Goal: Answer question/provide support

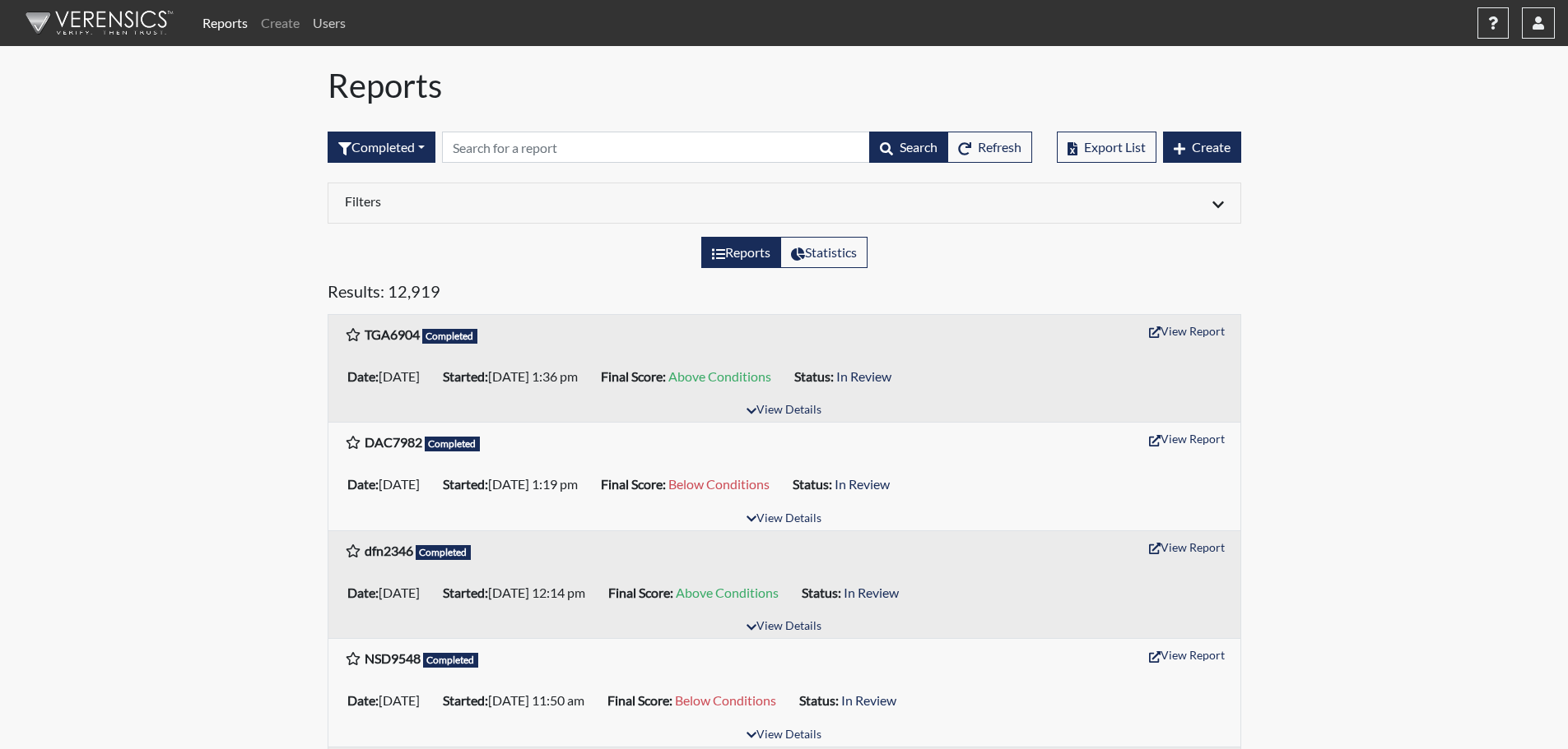
click at [325, 21] on link "Users" at bounding box center [330, 23] width 46 height 33
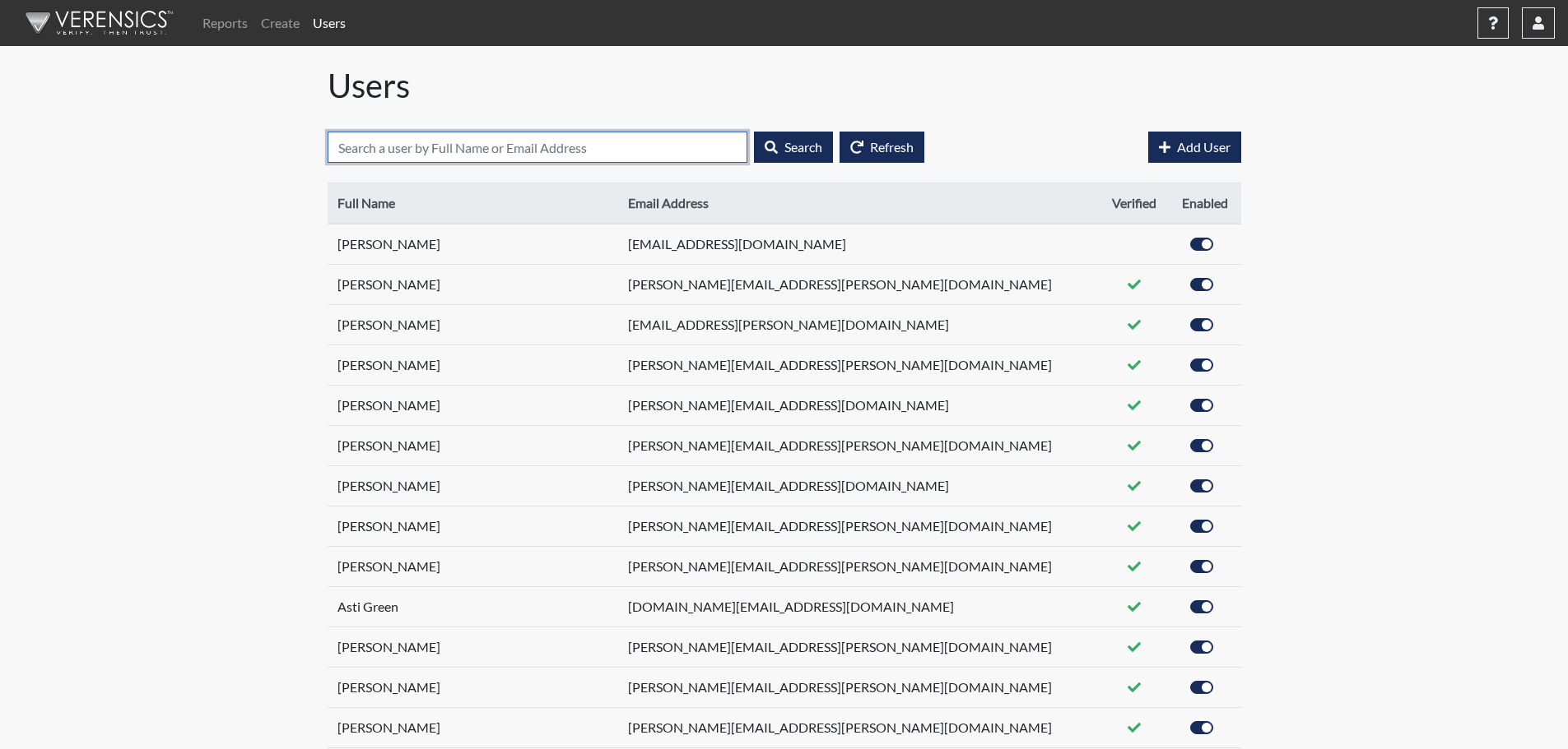
click at [491, 146] on input "text" at bounding box center [537, 147] width 420 height 32
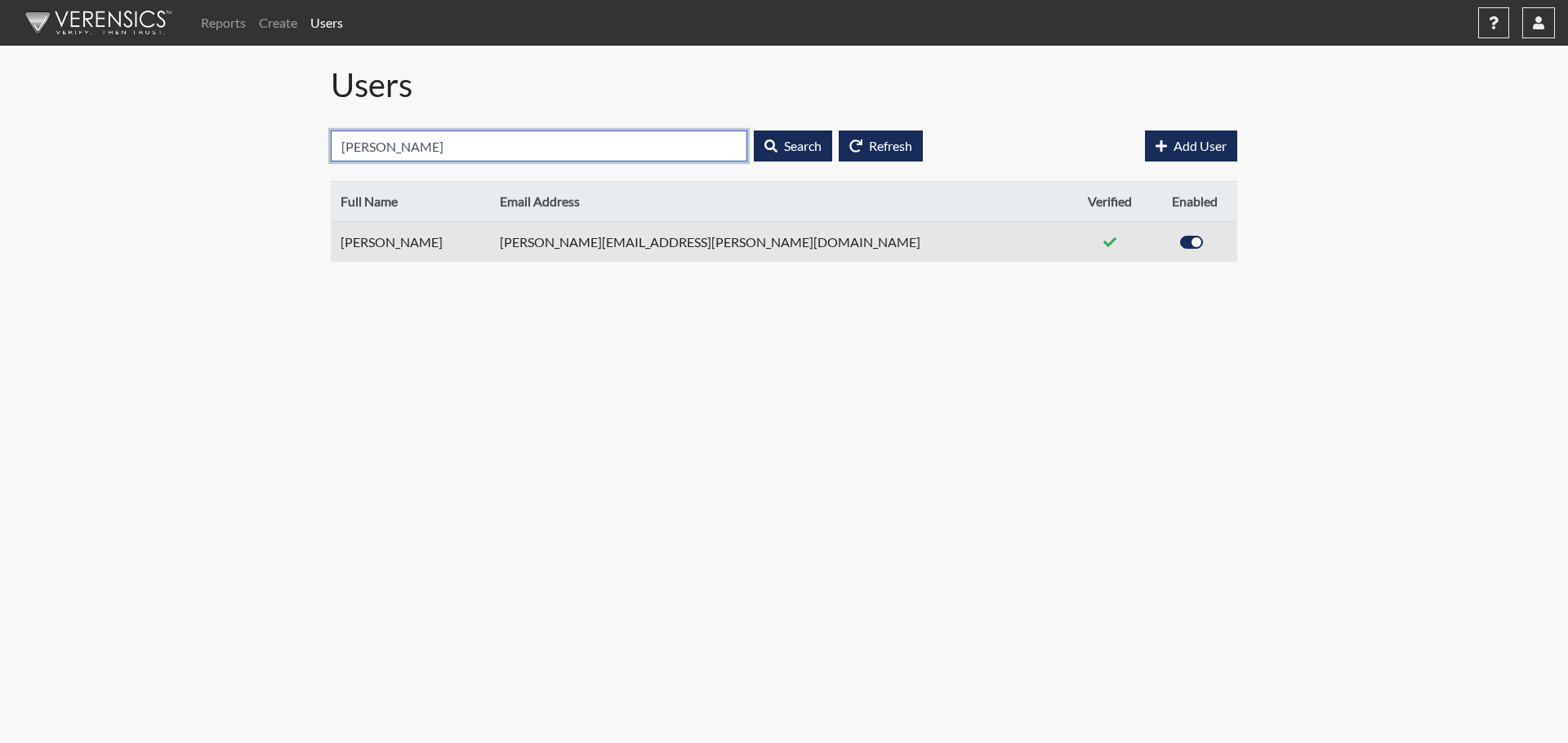
type input "franklin"
click at [622, 240] on td "wilhelmina.franklin@gdc.ga.gov" at bounding box center [779, 242] width 578 height 40
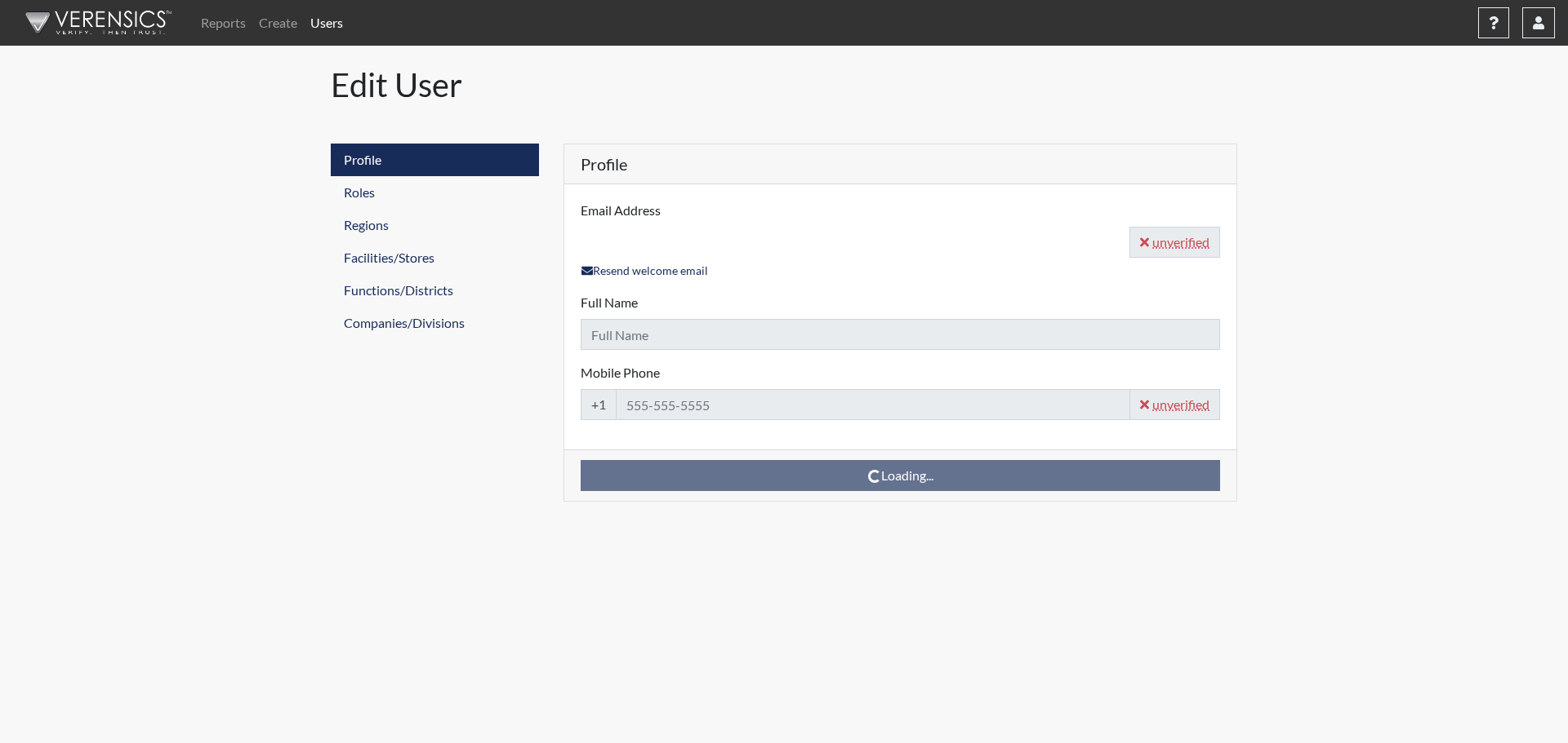
type input "wilhelmina.franklin@gdc.ga.gov"
type input "Wilhelmina Franklin"
type input "706-444-1119"
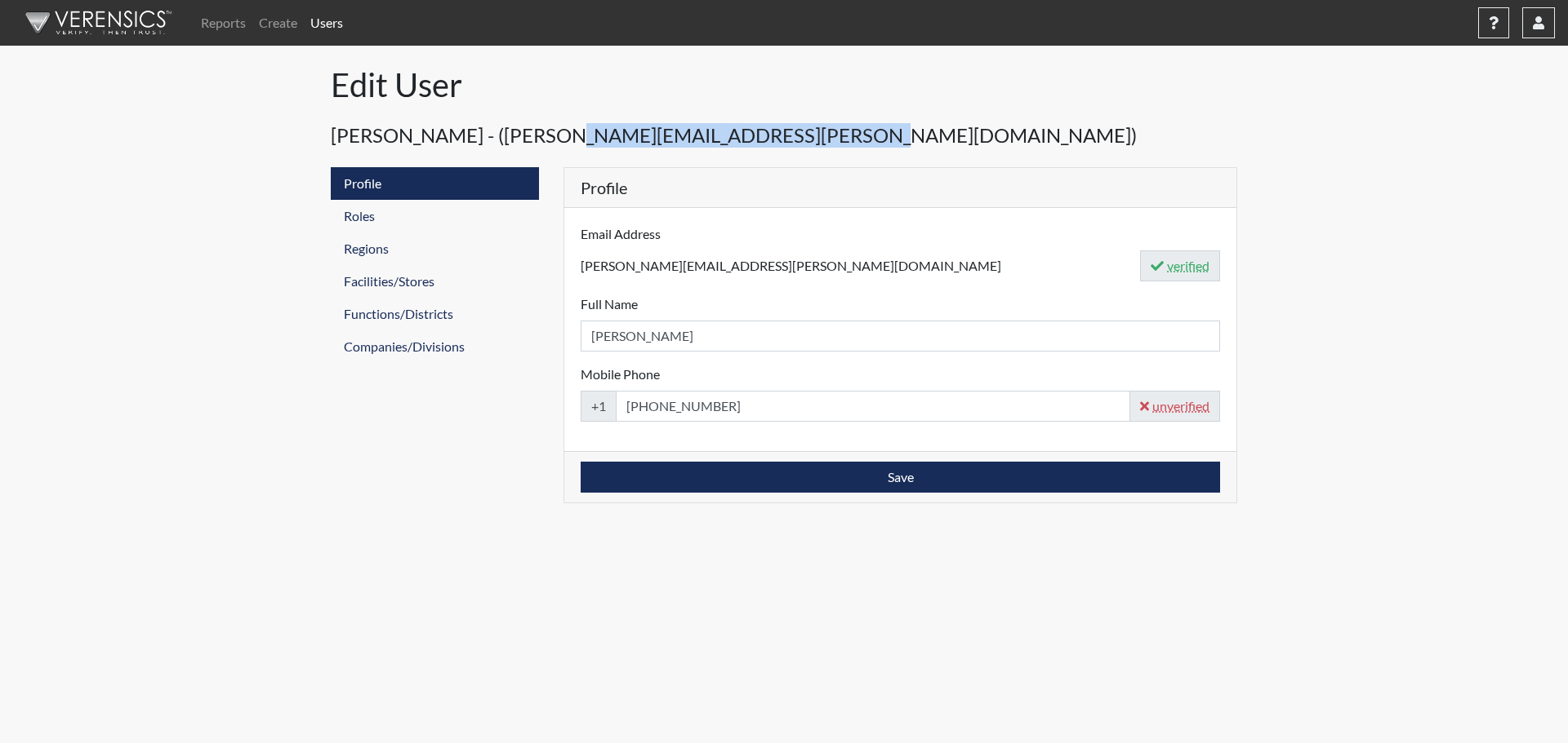
drag, startPoint x: 789, startPoint y: 136, endPoint x: 536, endPoint y: 137, distance: 253.0
click at [536, 137] on h4 "Wilhelmina Franklin - (wilhelmina.franklin@gdc.ga.gov)" at bounding box center [784, 135] width 906 height 50
click at [850, 138] on h4 "Wilhelmina Franklin - (wilhelmina.franklin@gdc.ga.gov)" at bounding box center [784, 135] width 906 height 50
drag, startPoint x: 830, startPoint y: 134, endPoint x: 518, endPoint y: 139, distance: 312.0
click at [518, 139] on h4 "Wilhelmina Franklin - (wilhelmina.franklin@gdc.ga.gov)" at bounding box center [784, 135] width 906 height 50
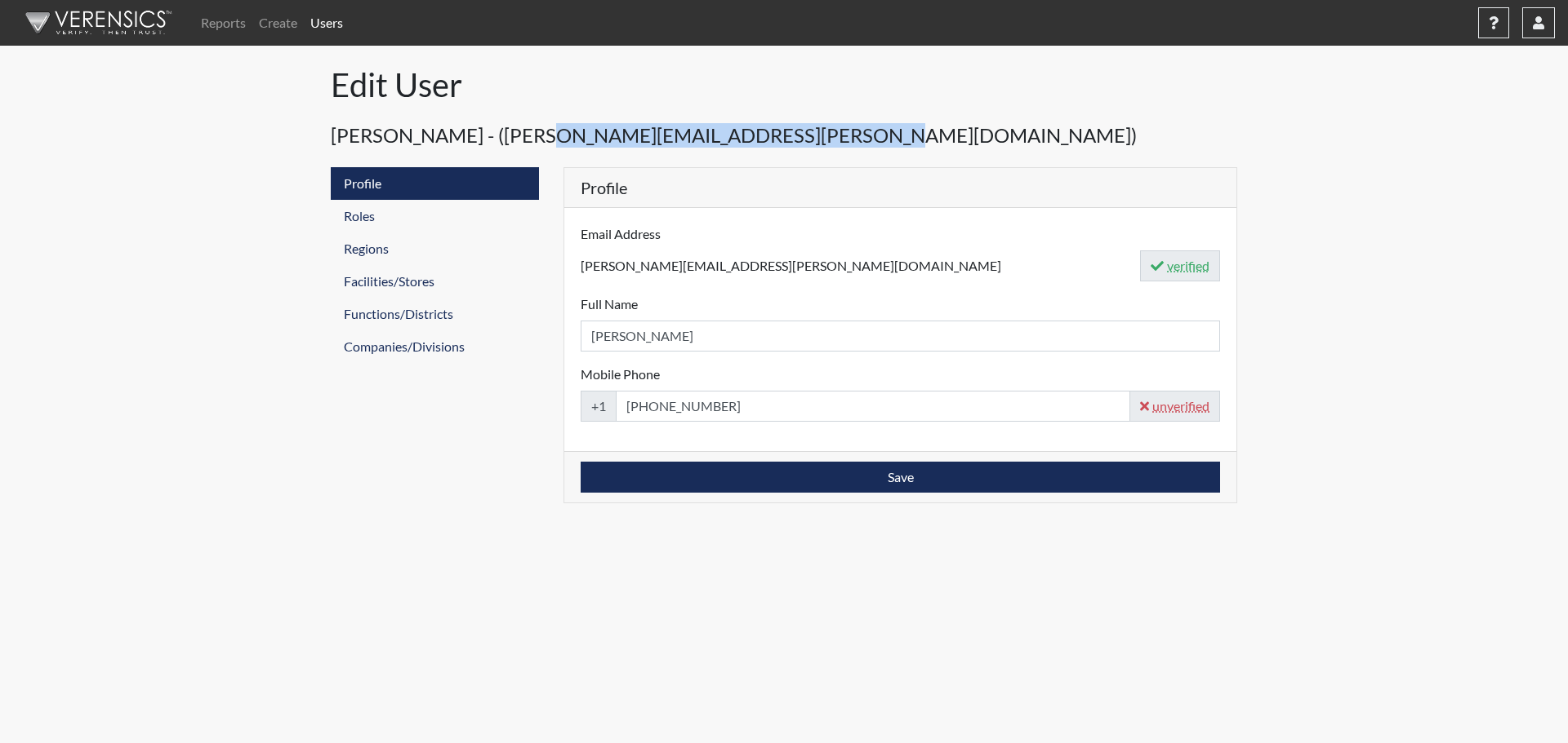
copy h4 "(wilhelmina.franklin@gdc.ga.gov)"
click at [218, 24] on link "Reports" at bounding box center [223, 23] width 58 height 32
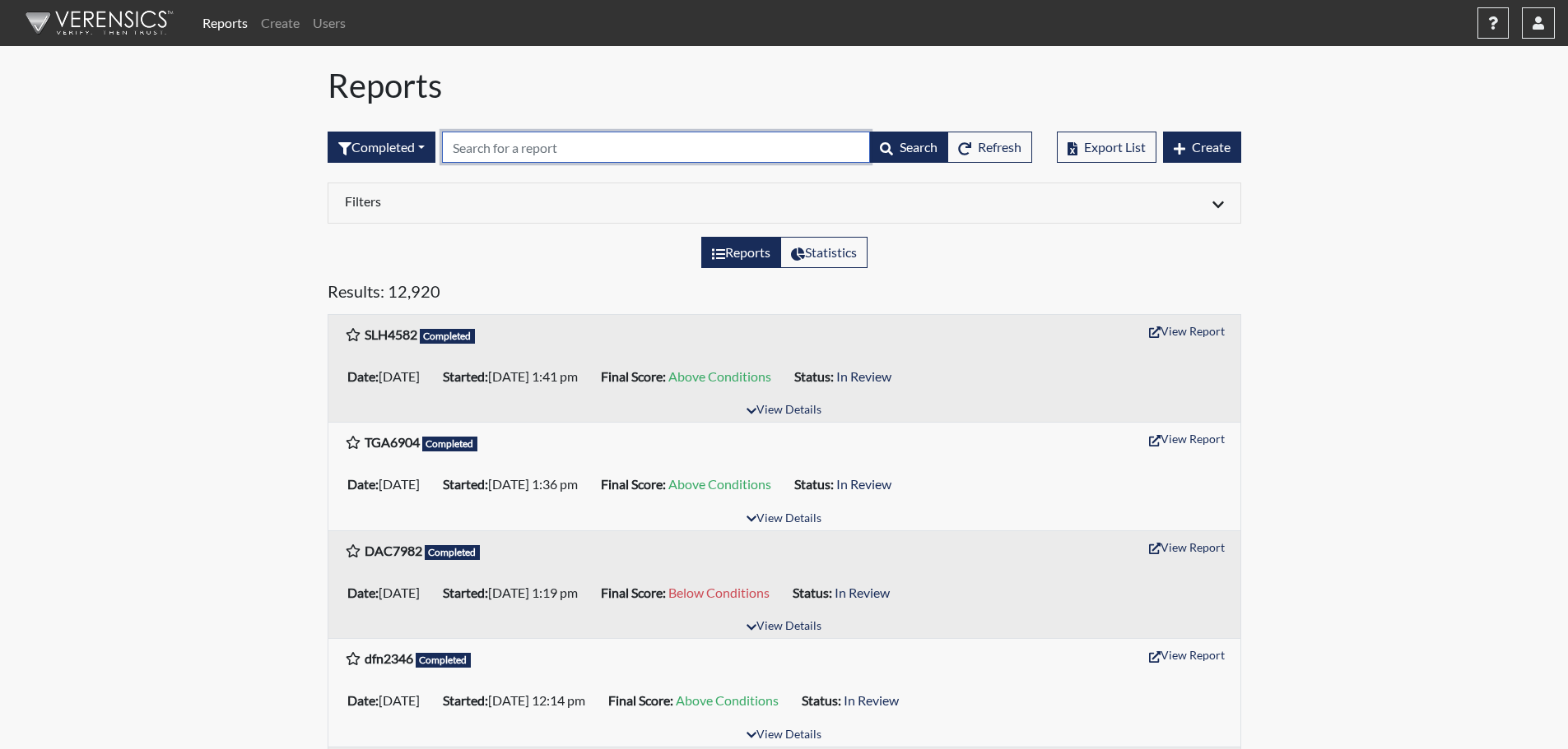
click at [544, 143] on input "text" at bounding box center [655, 147] width 428 height 32
click at [1190, 547] on button "View Report" at bounding box center [1187, 547] width 90 height 26
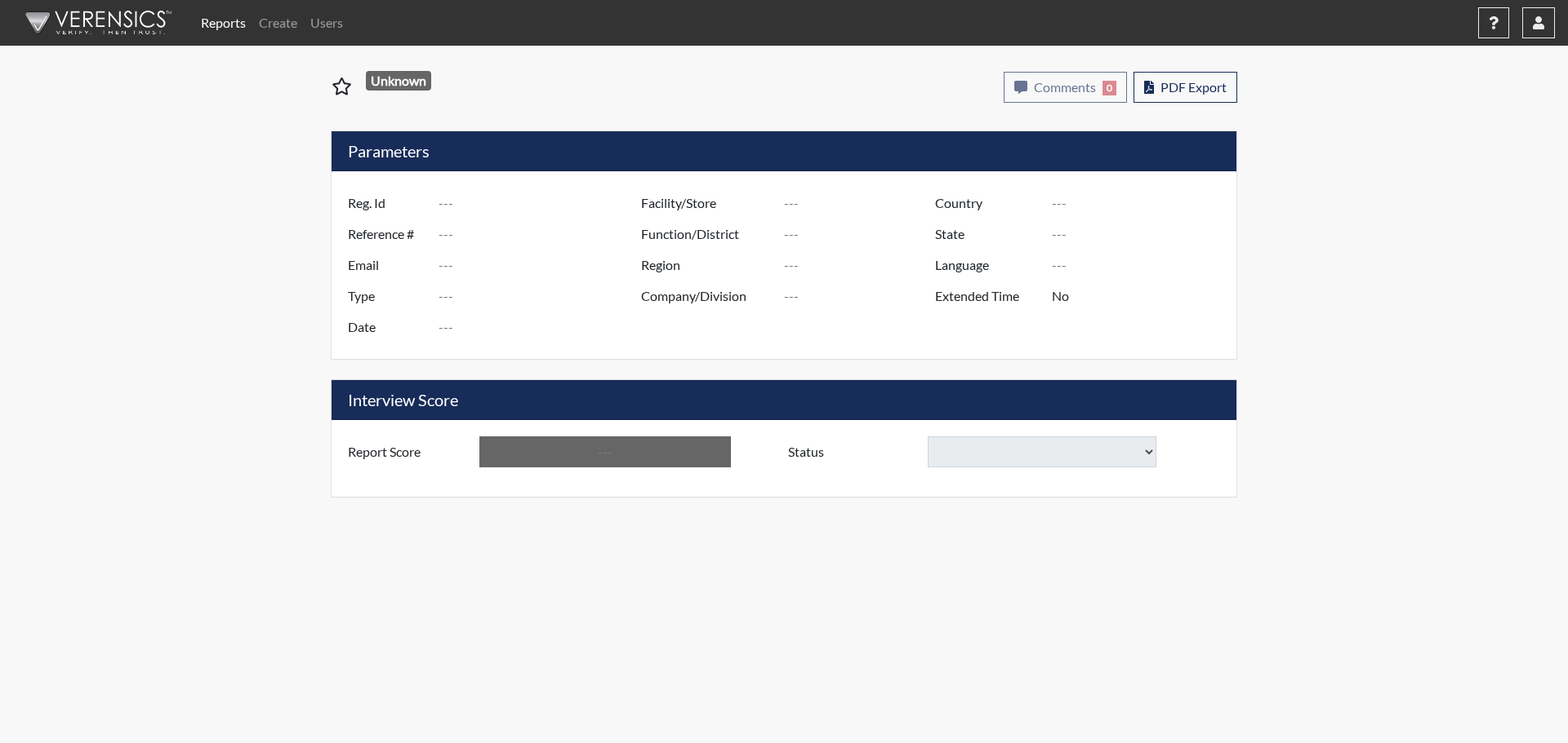
type input "DAC7982"
type input "51081"
type input "---"
type input "Corrections Pre-Employment"
type input "[DATE]"
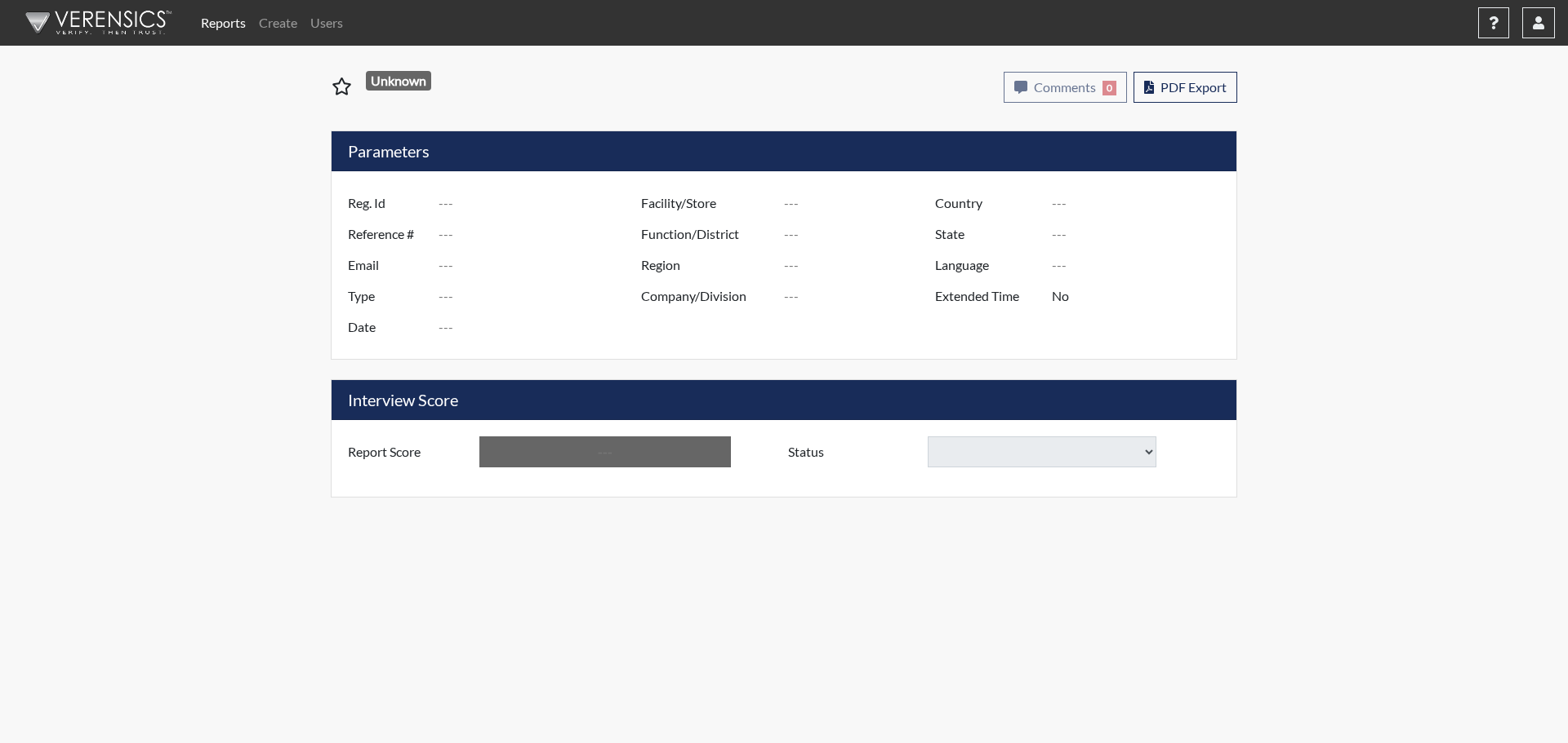
type input "Augusta SMP"
type input "[GEOGRAPHIC_DATA]"
type input "[US_STATE]"
type input "English"
type input "Below Conditions"
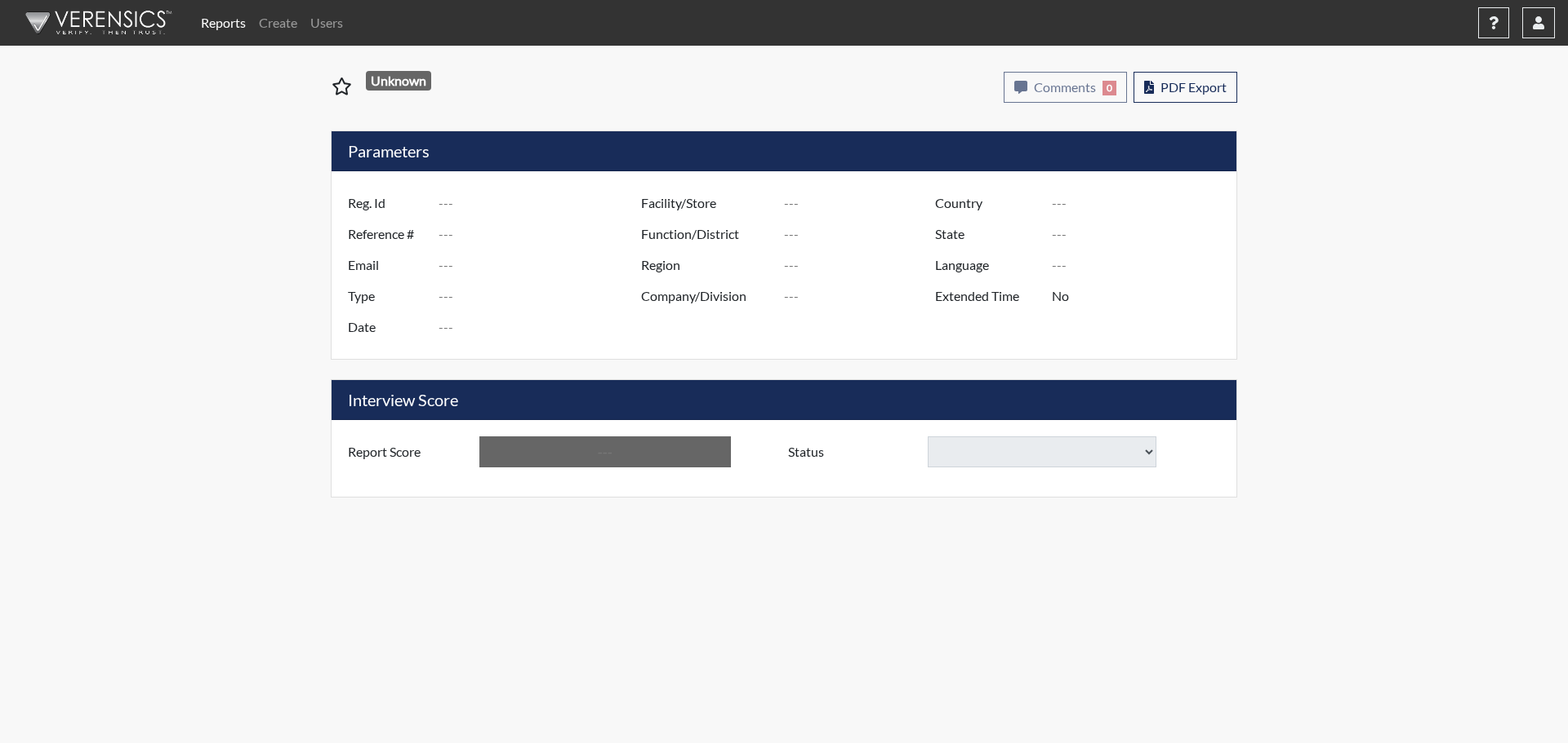
select select
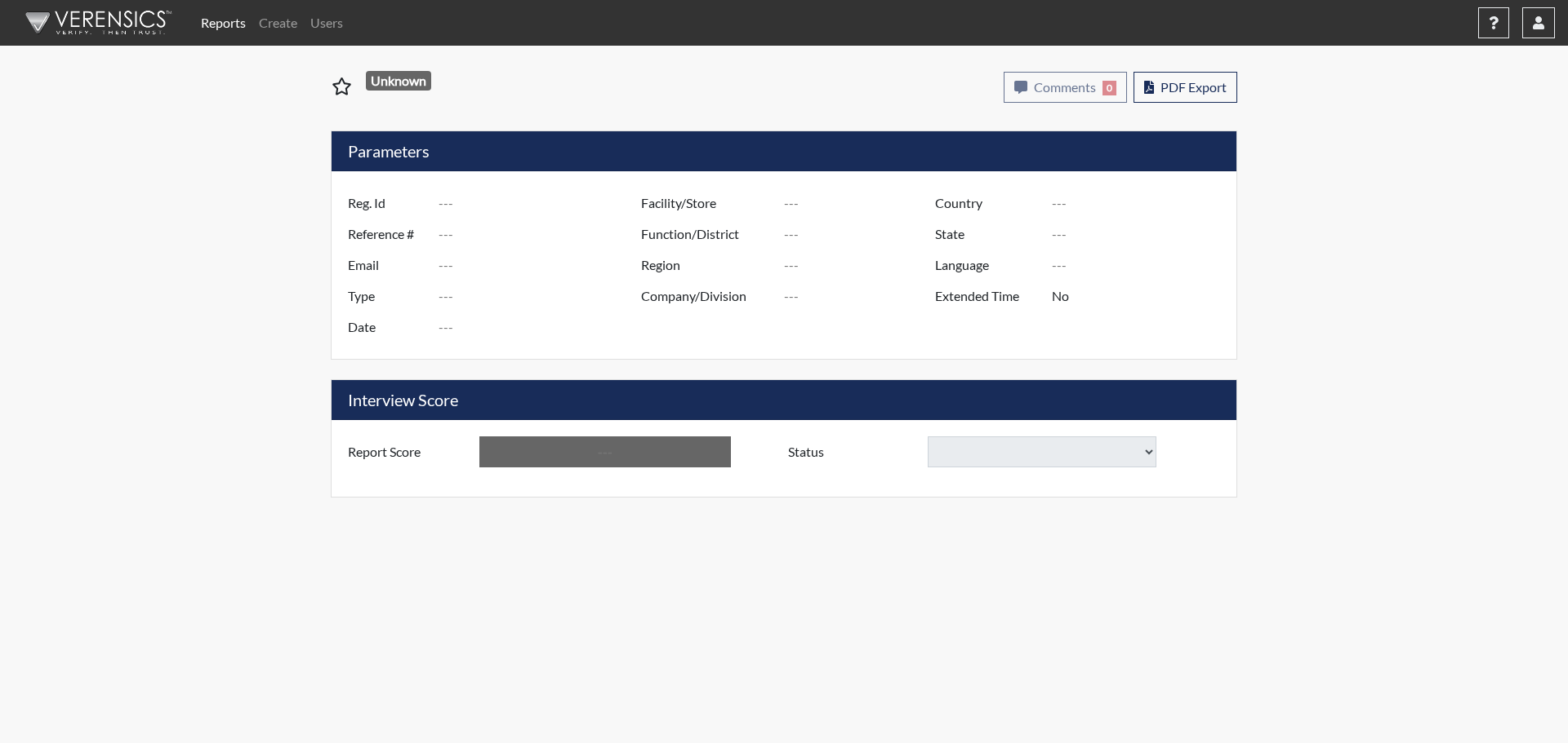
select select
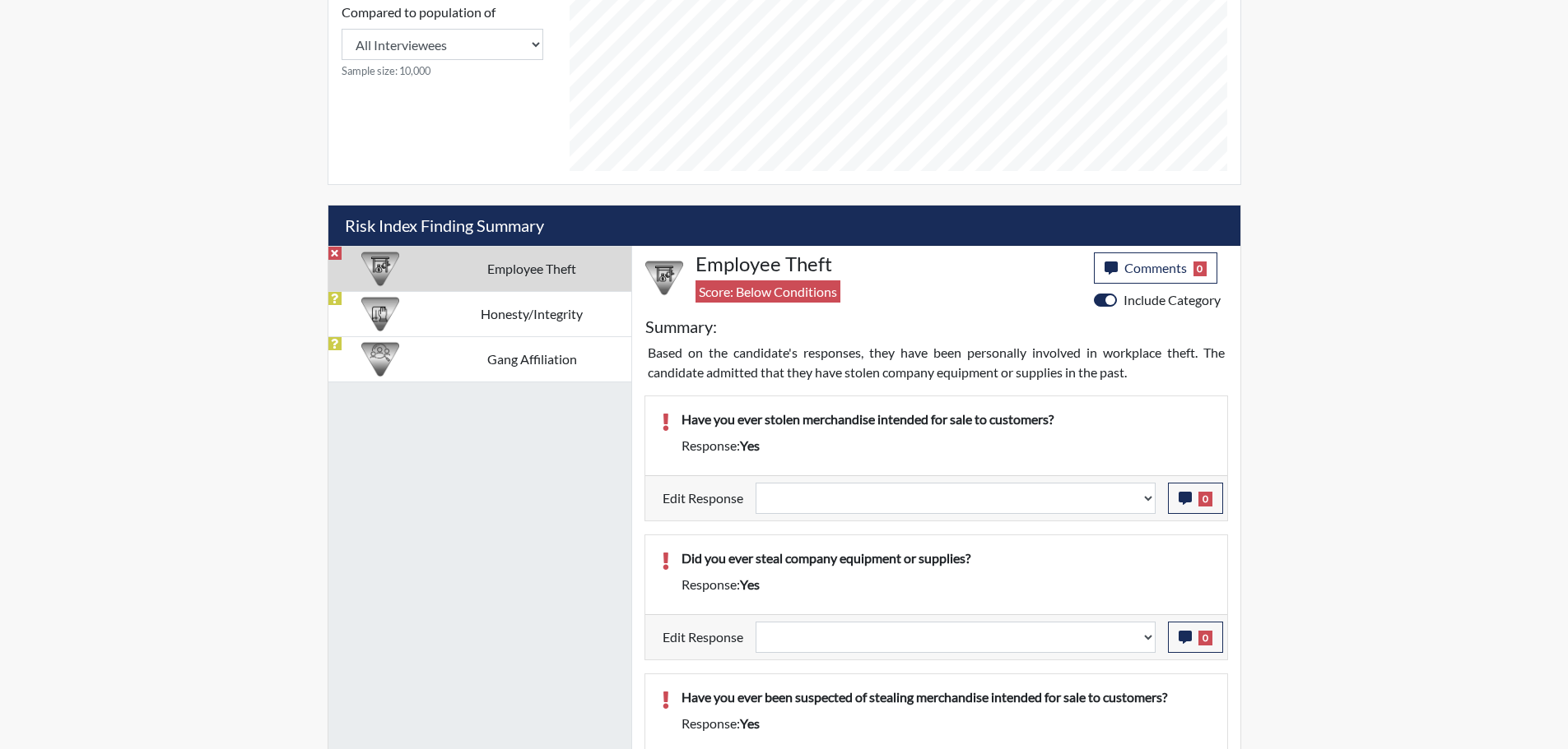
scroll to position [823, 0]
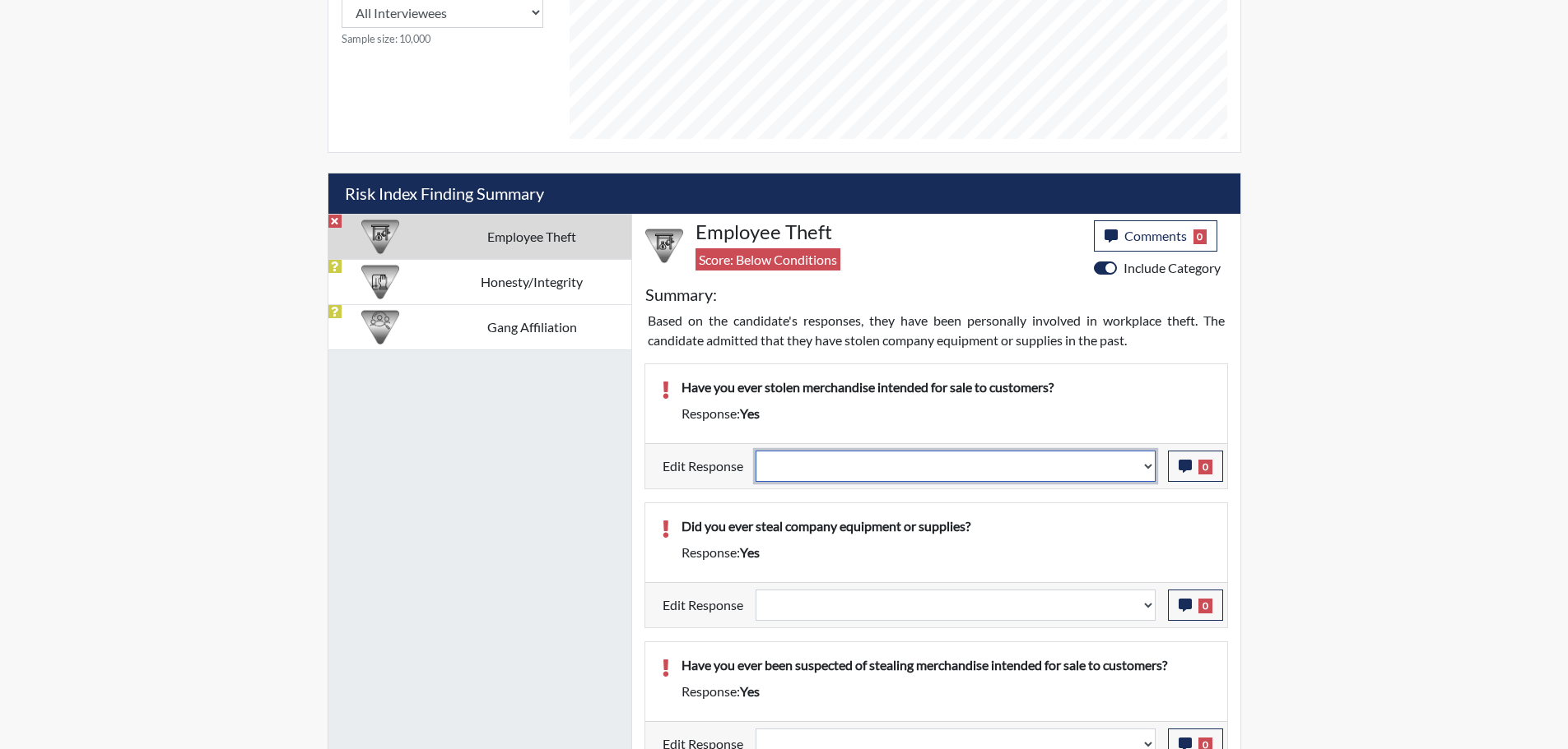
click at [1144, 467] on select "Question is not relevant. Results will be updated. Reasonable explanation provi…" at bounding box center [955, 466] width 400 height 32
select select "reasonable-explanation-provided"
click at [755, 450] on select "Question is not relevant. Results will be updated. Reasonable explanation provi…" at bounding box center [955, 466] width 400 height 32
select select
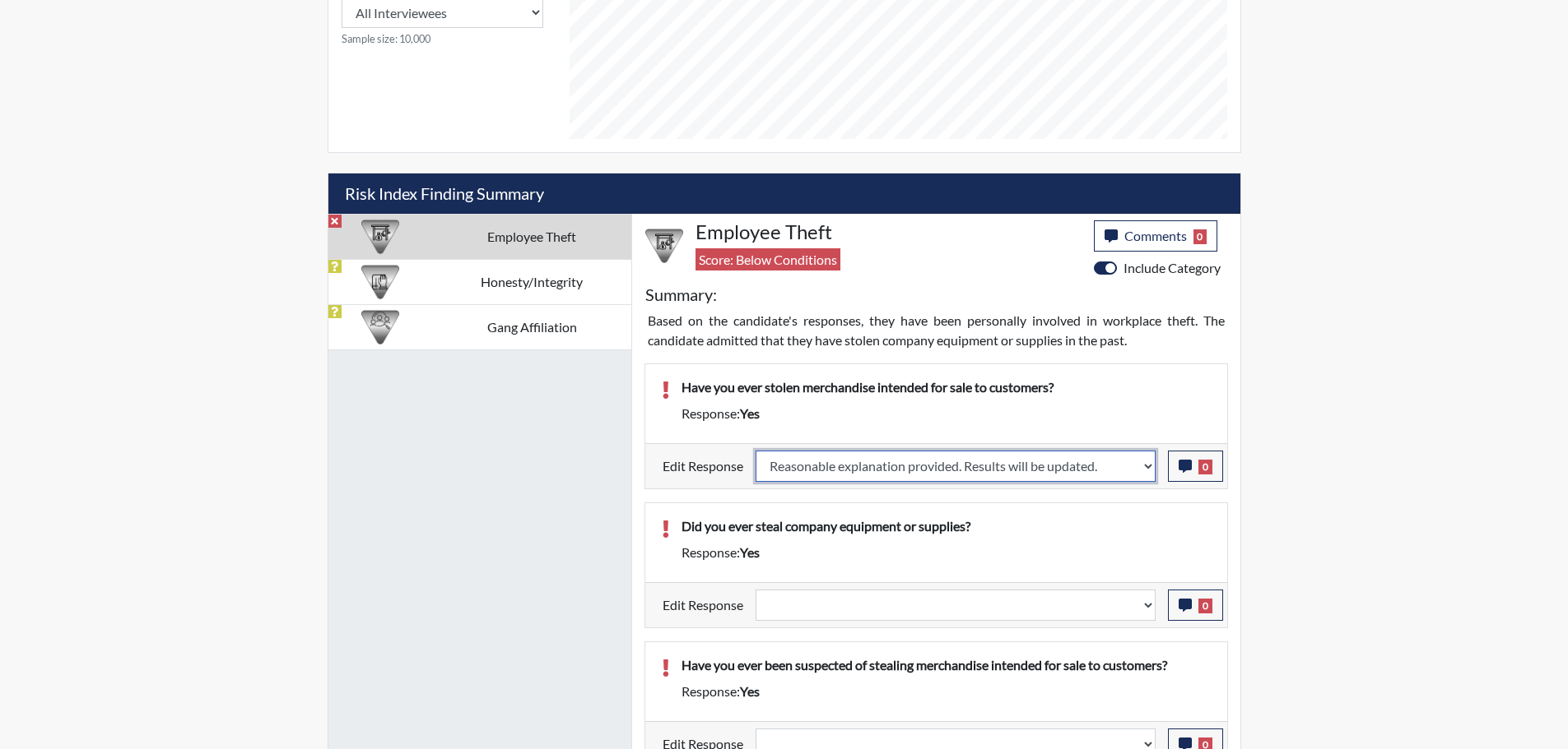
select select
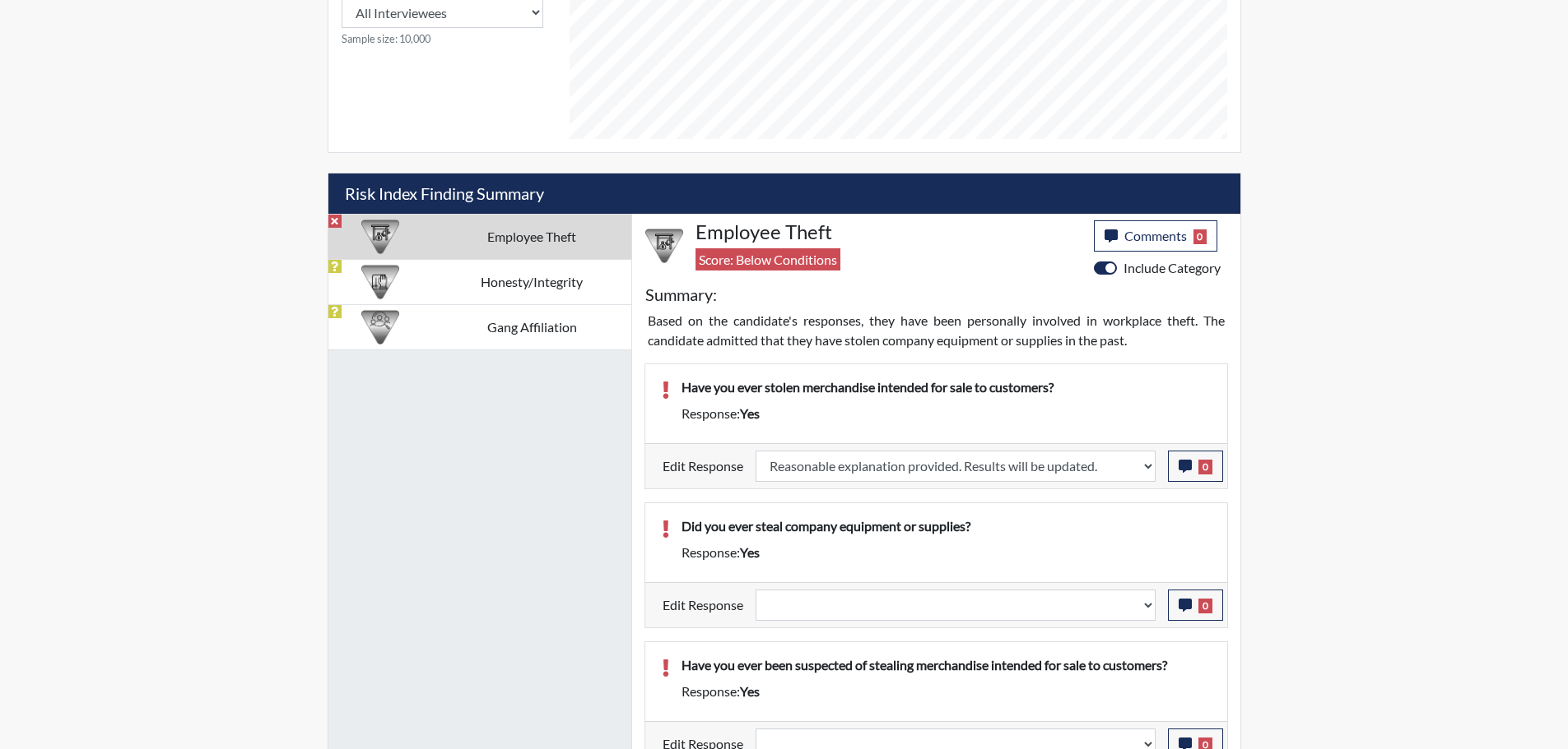
select select
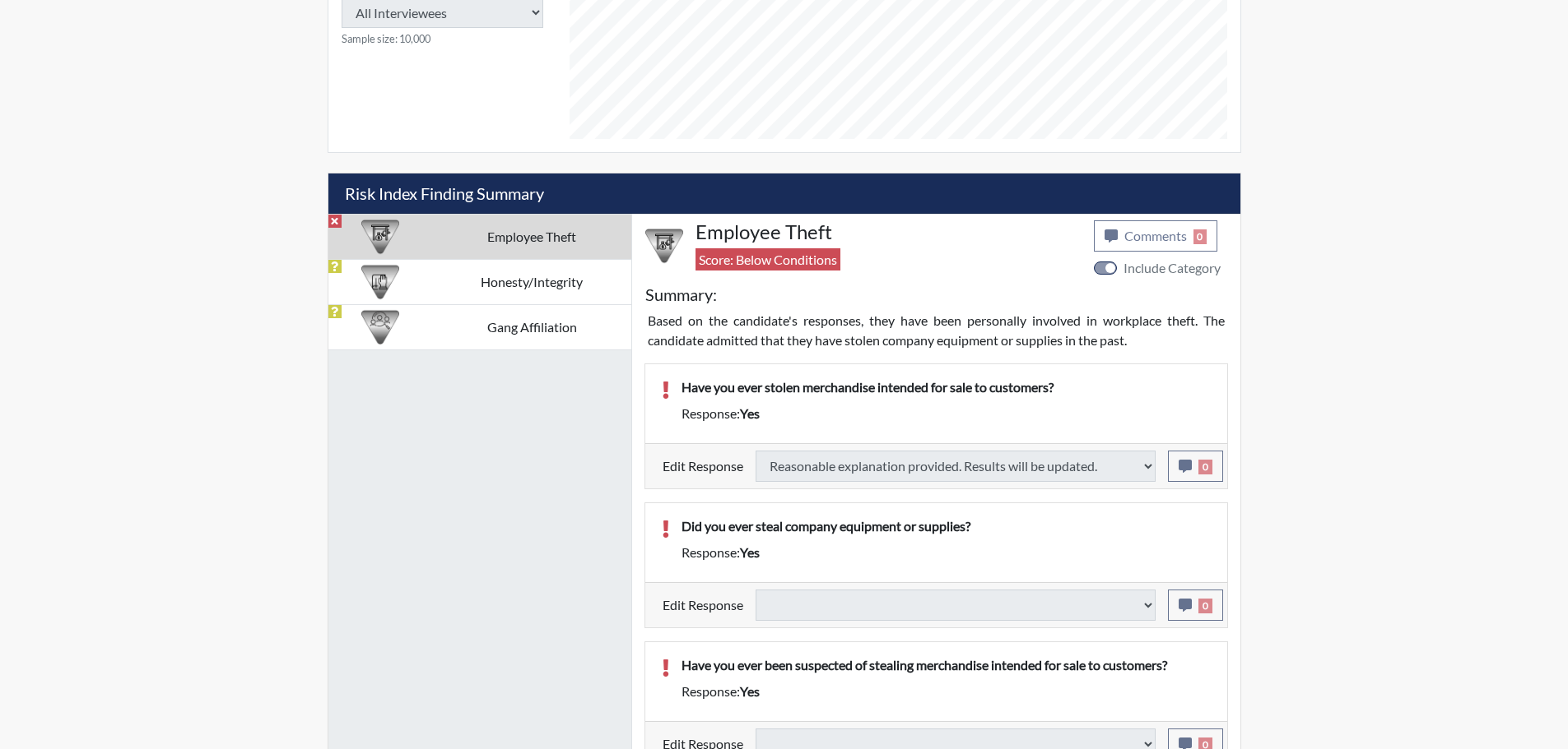
select select
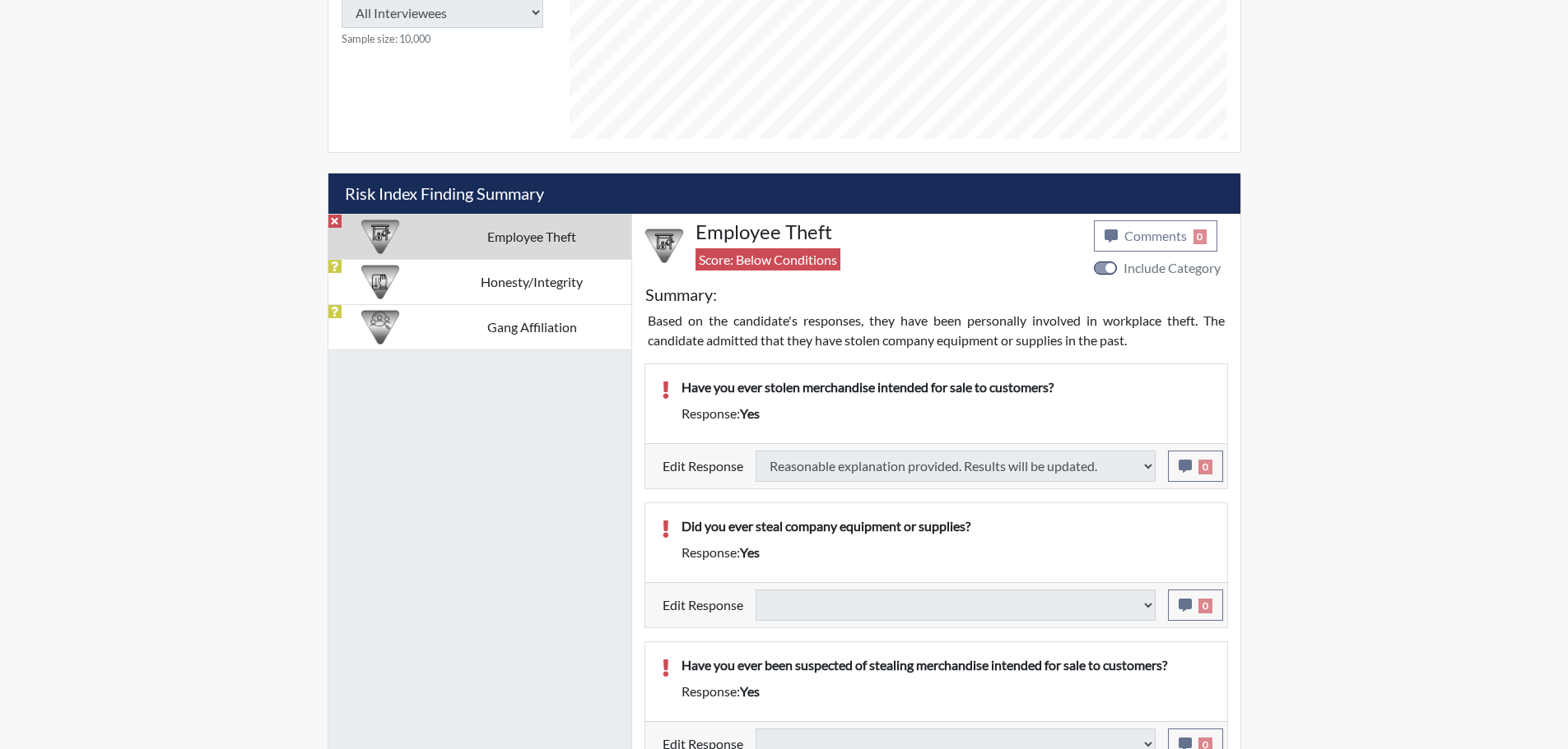
select select
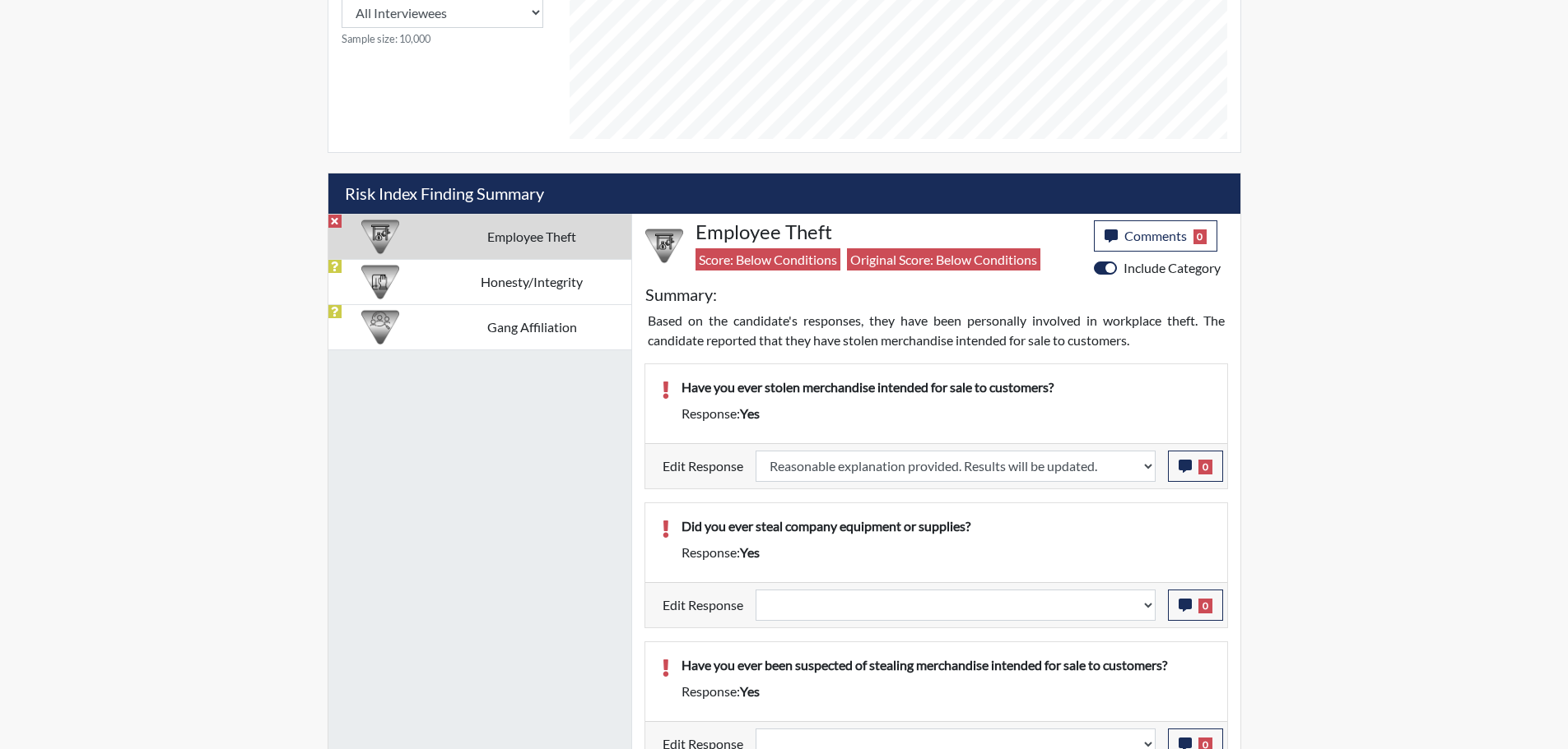
scroll to position [273, 684]
click at [1144, 604] on select "Question is not relevant. Results will be updated. Reasonable explanation provi…" at bounding box center [955, 605] width 400 height 32
select select "reasonable-explanation-provided"
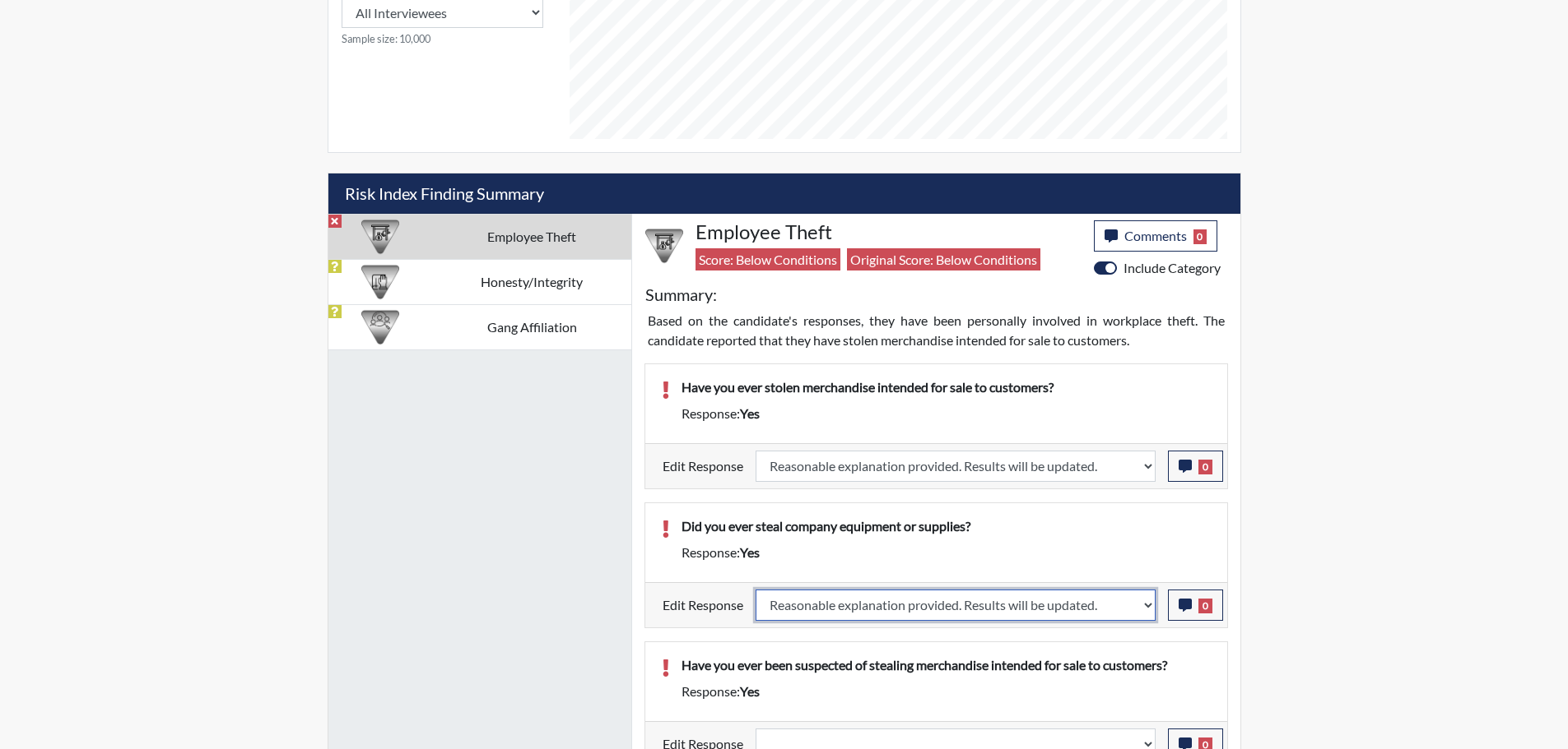
click at [755, 590] on select "Question is not relevant. Results will be updated. Reasonable explanation provi…" at bounding box center [955, 605] width 400 height 32
select select
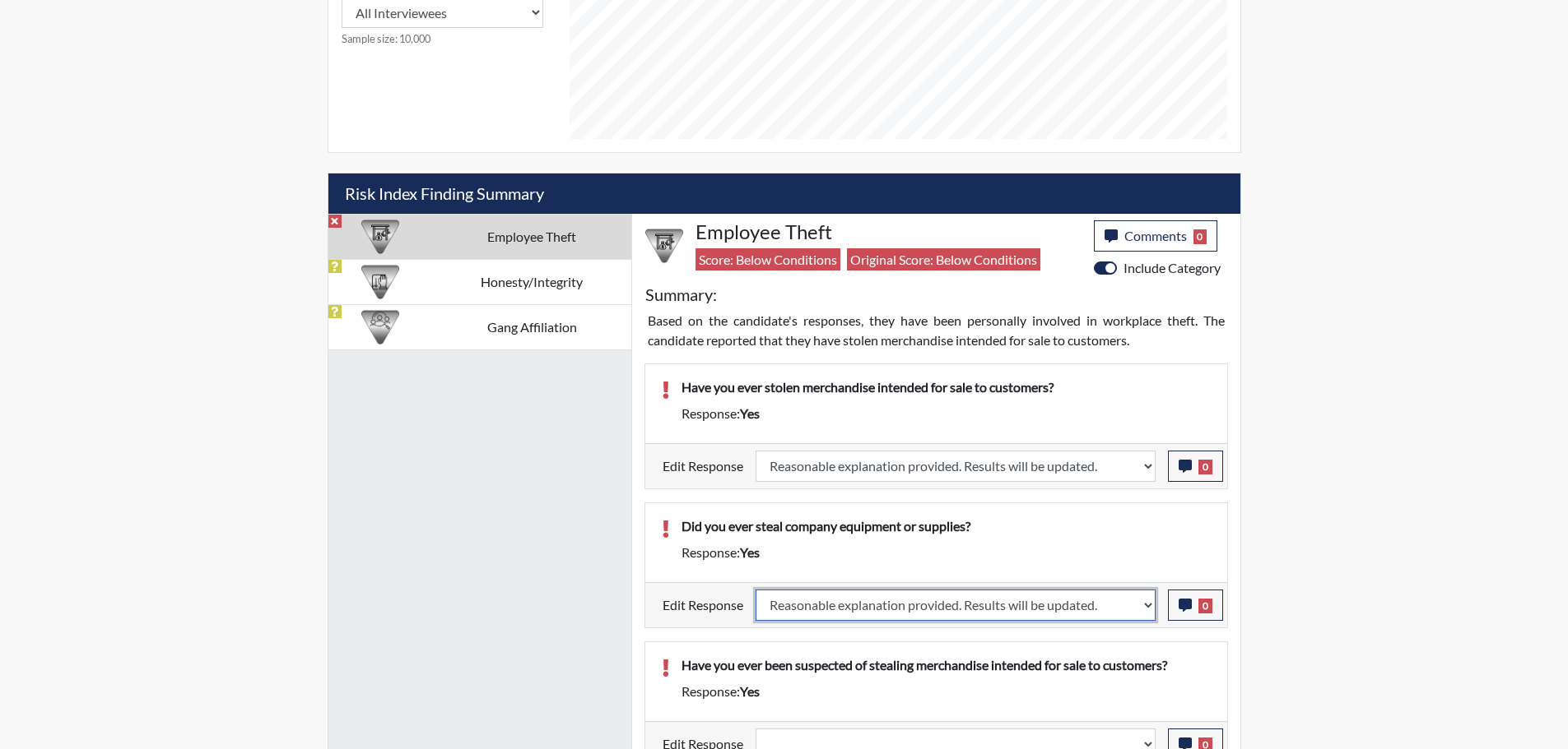
select select
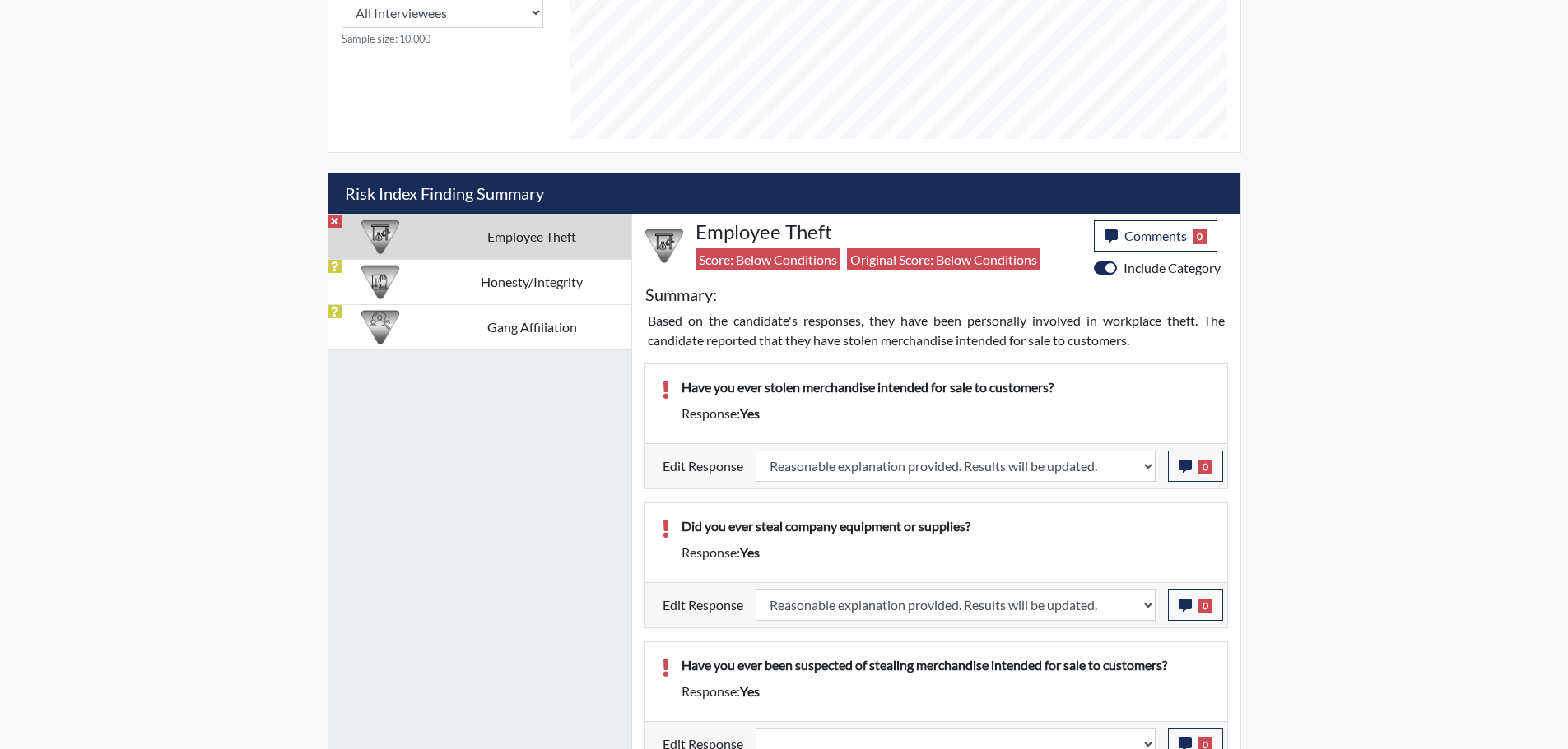
select select
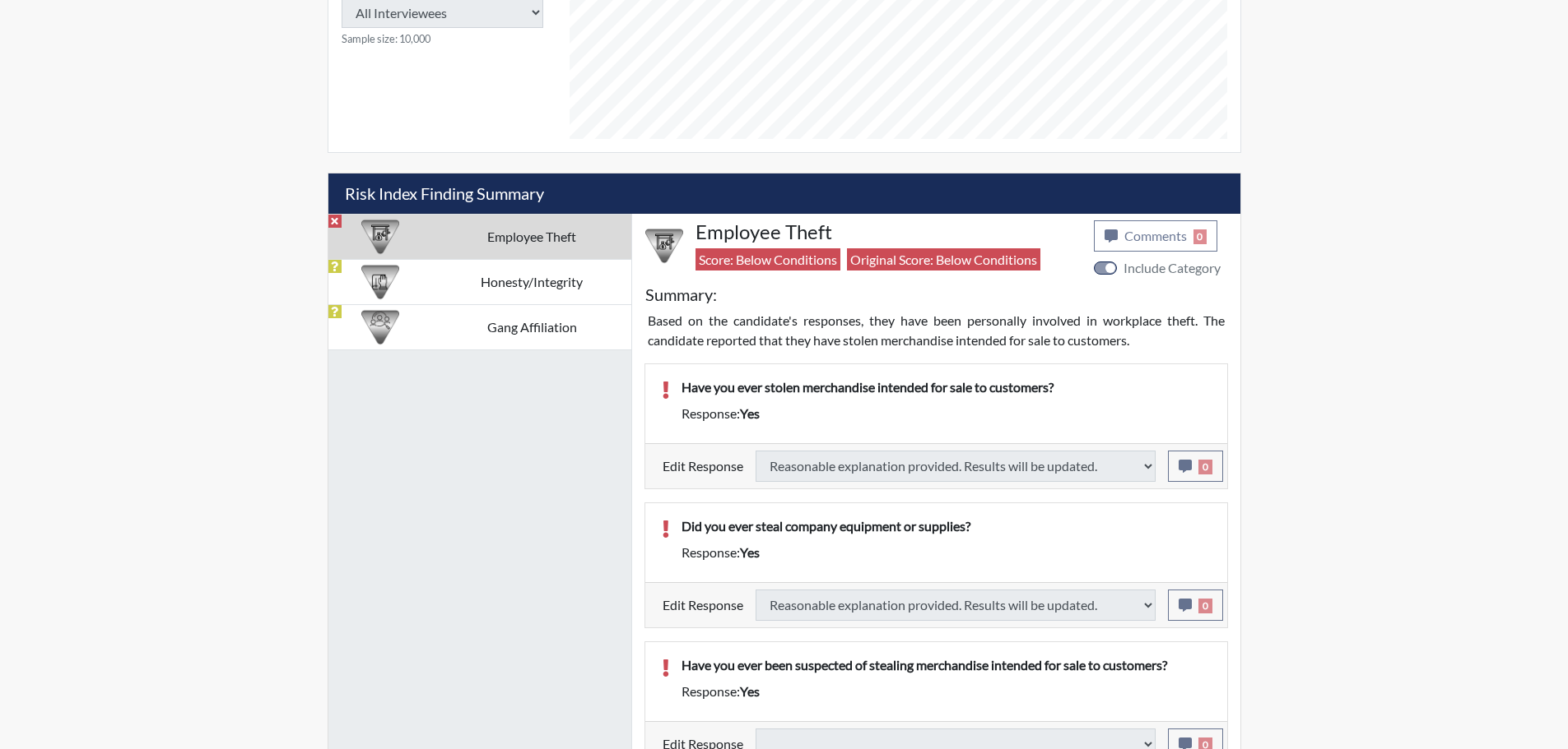
type input "Above Conditions"
select select
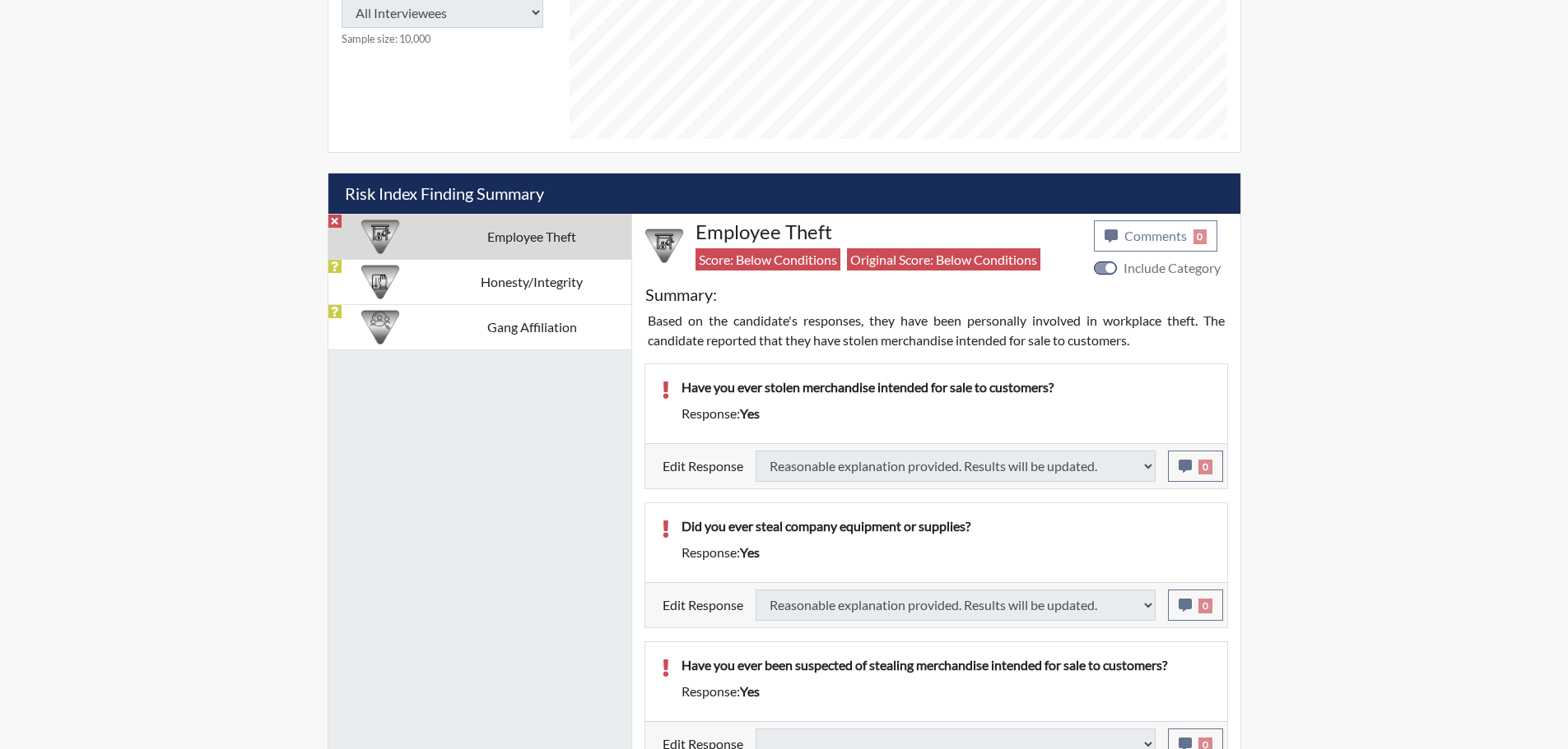
select select
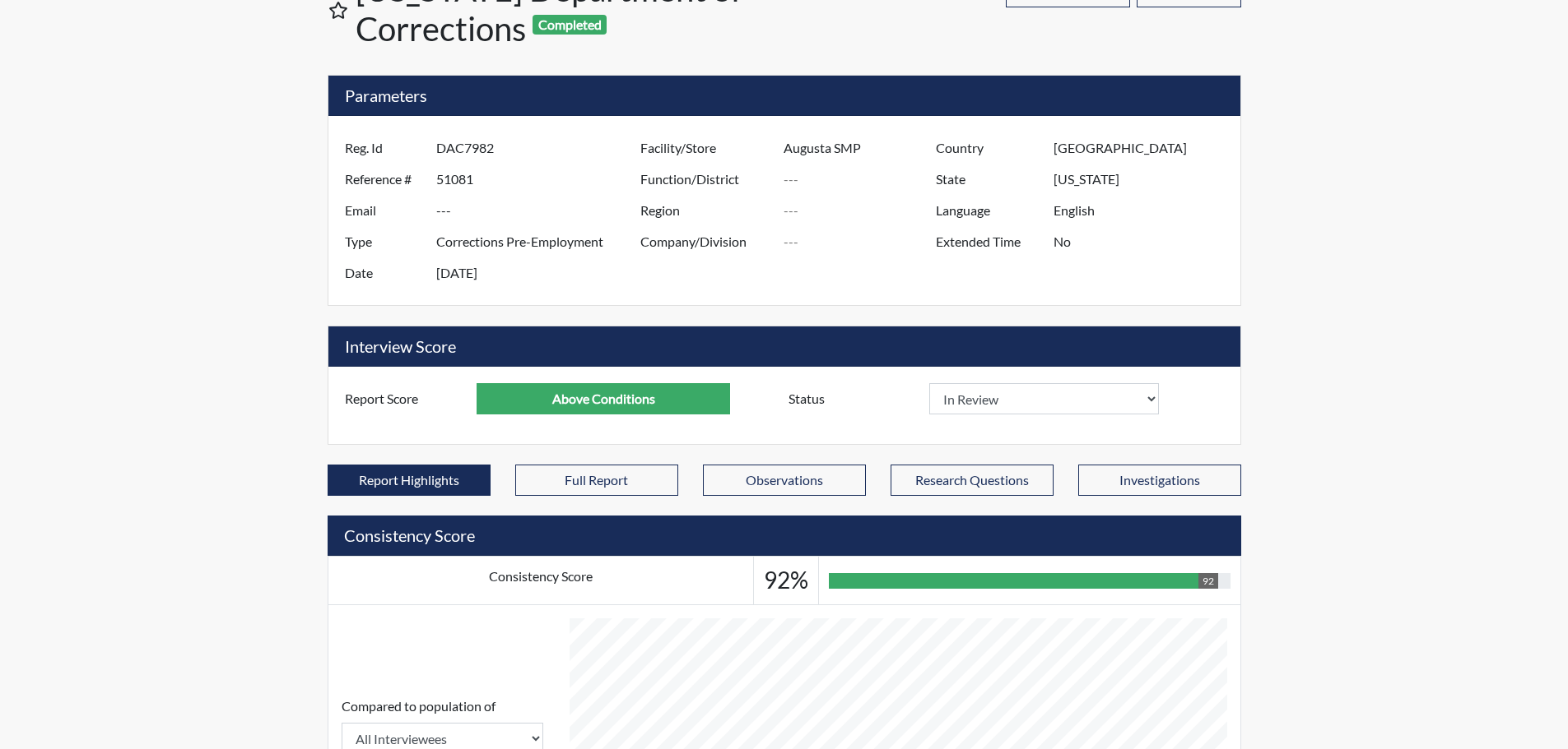
scroll to position [0, 0]
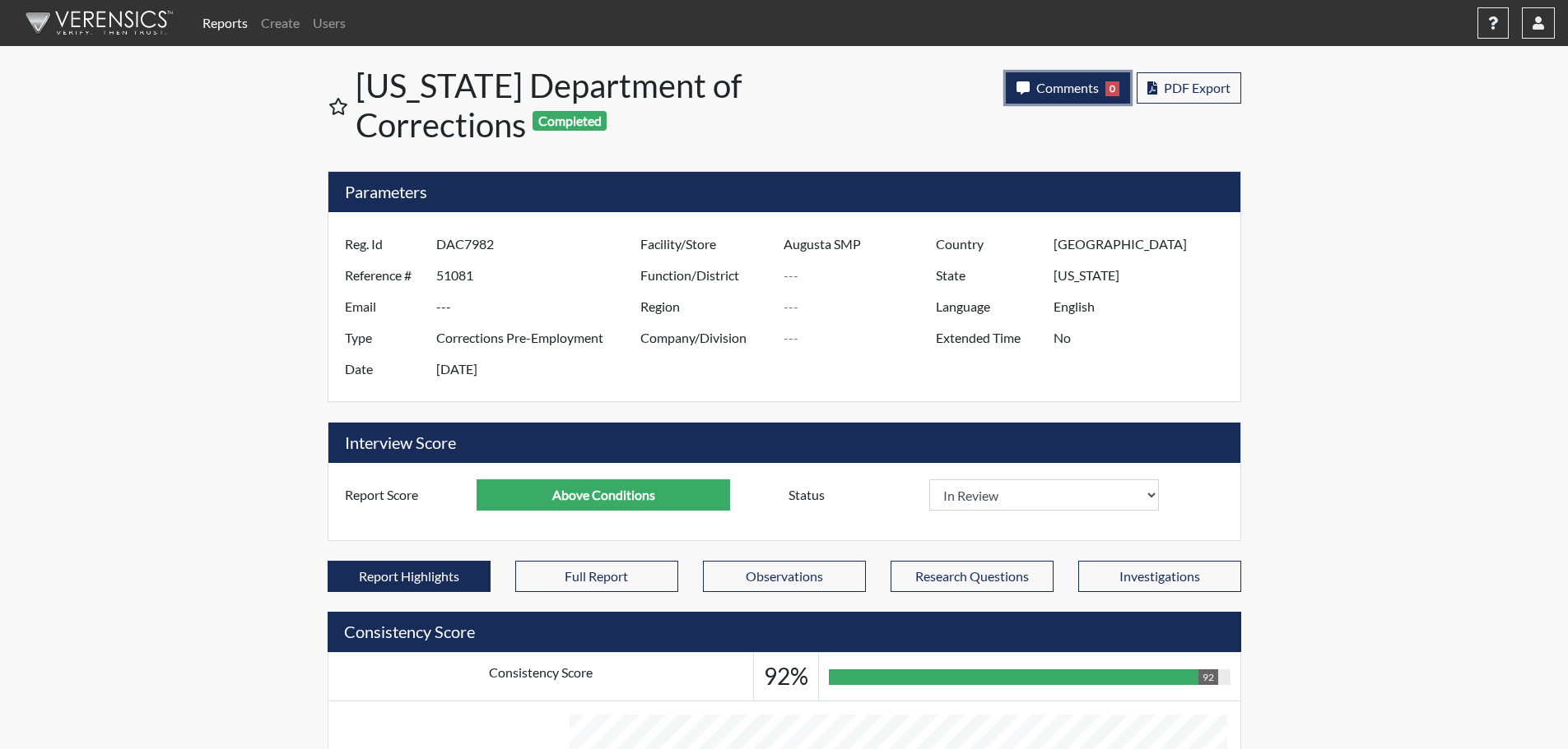
click at [1066, 86] on span "Comments" at bounding box center [1066, 87] width 62 height 15
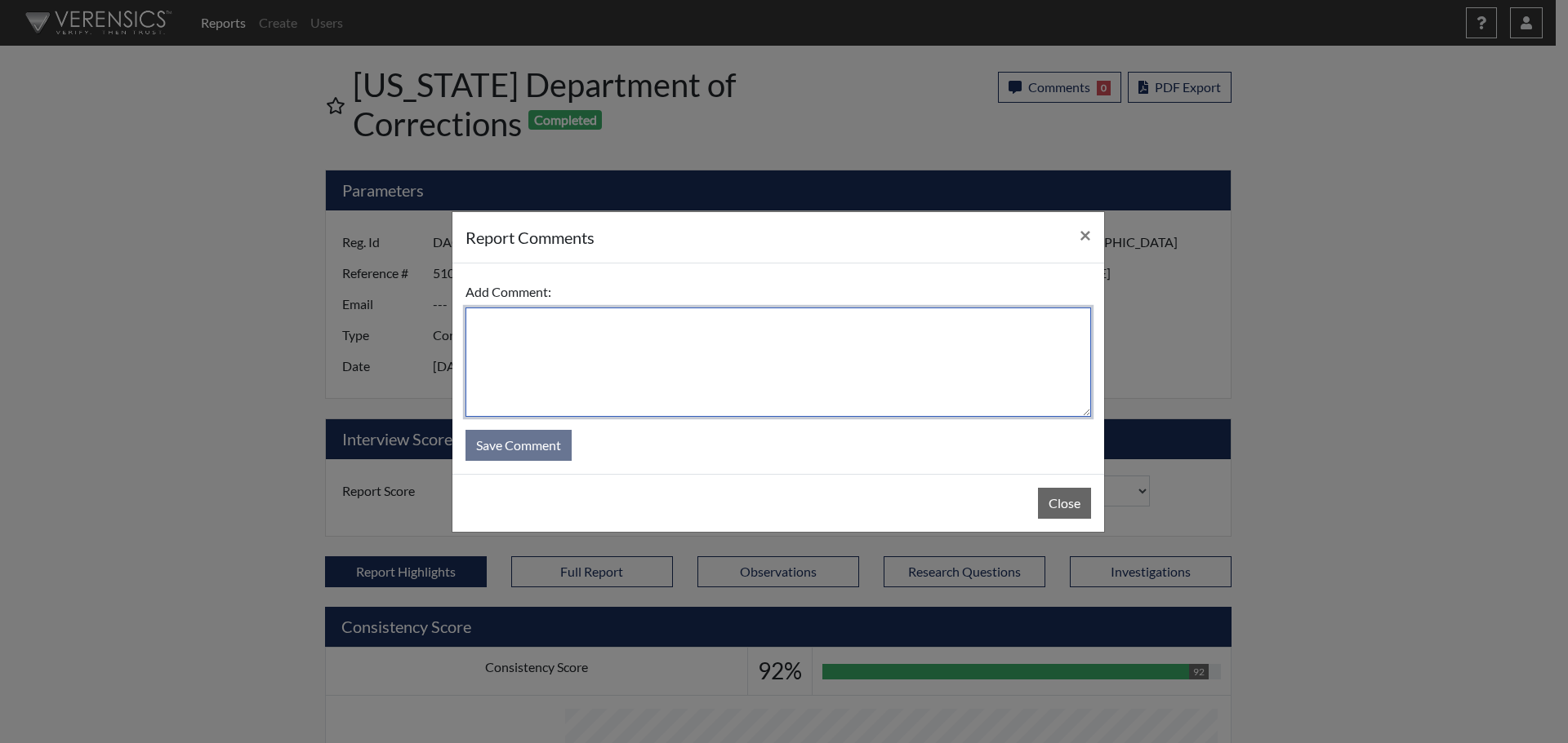
click at [531, 350] on textarea at bounding box center [778, 362] width 625 height 110
type textarea "SL [DATE]"
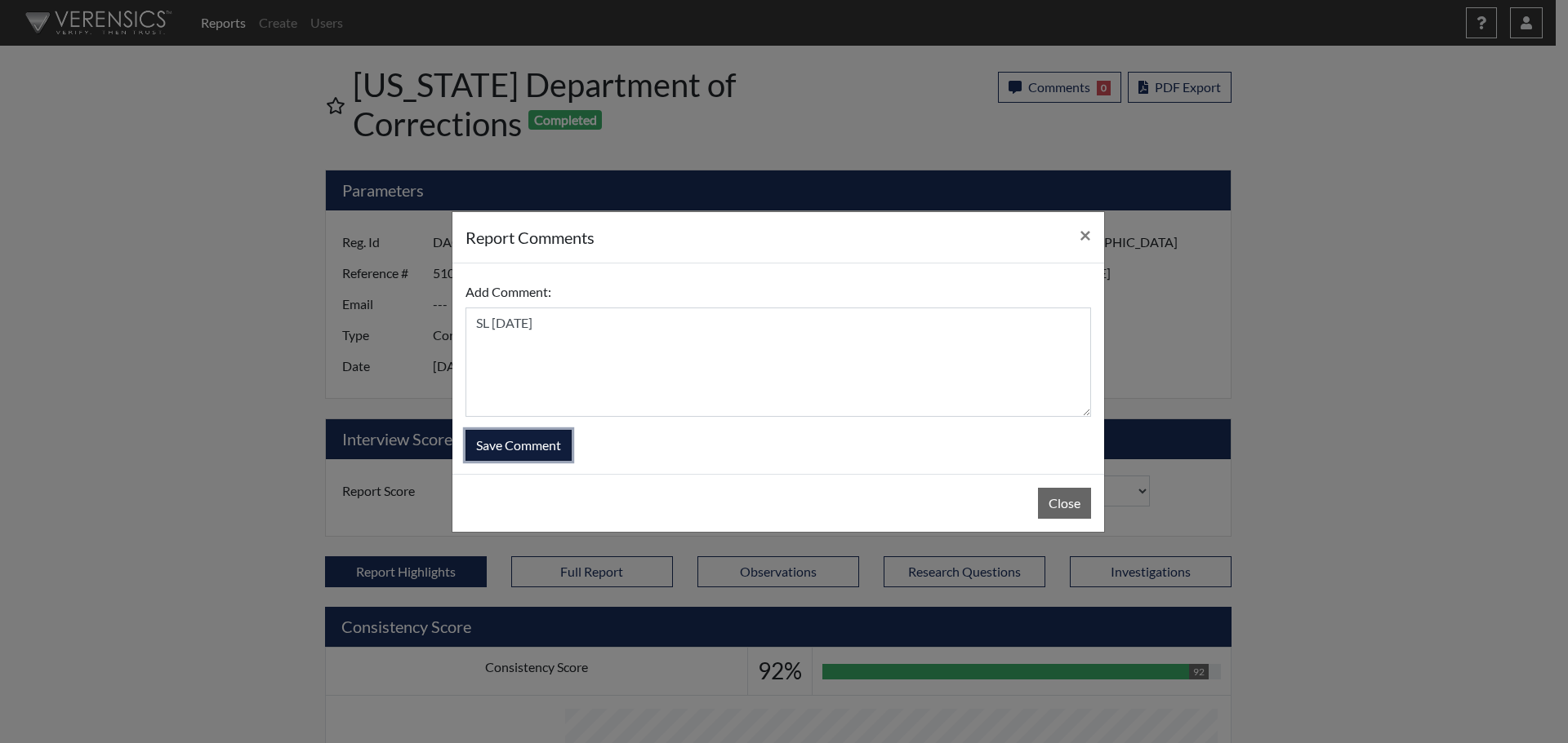
click at [495, 448] on button "Save Comment" at bounding box center [518, 445] width 106 height 31
select select
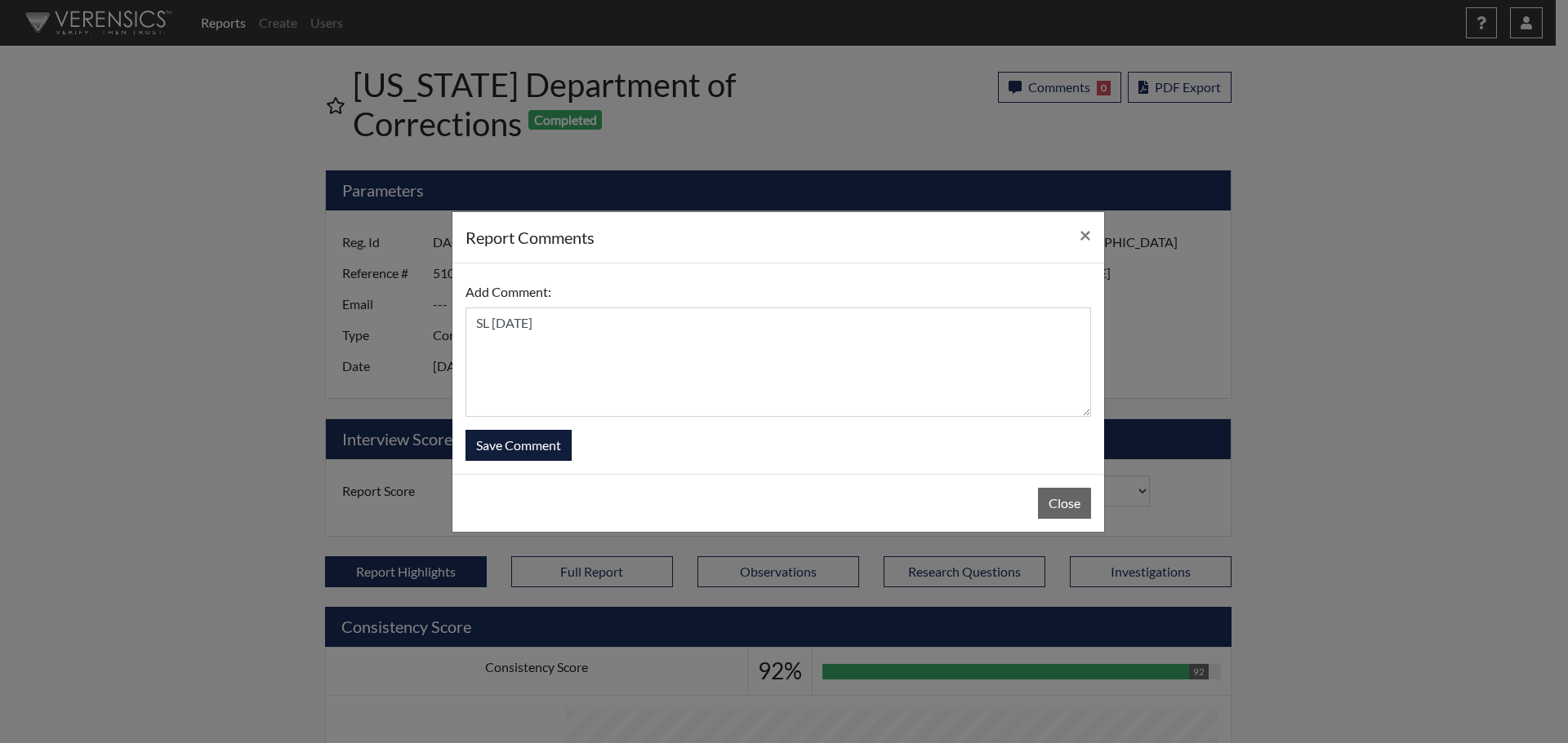
select select
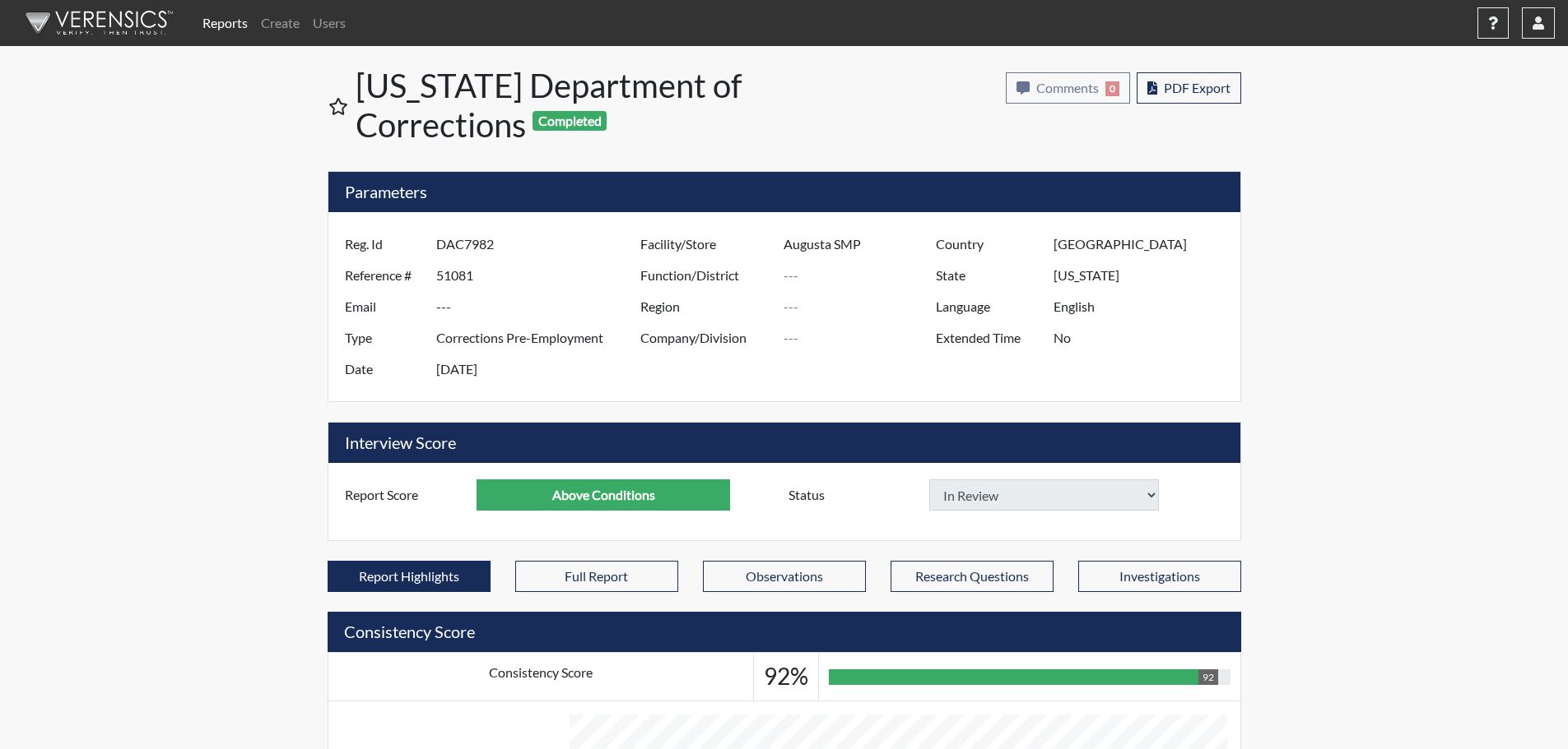
select select
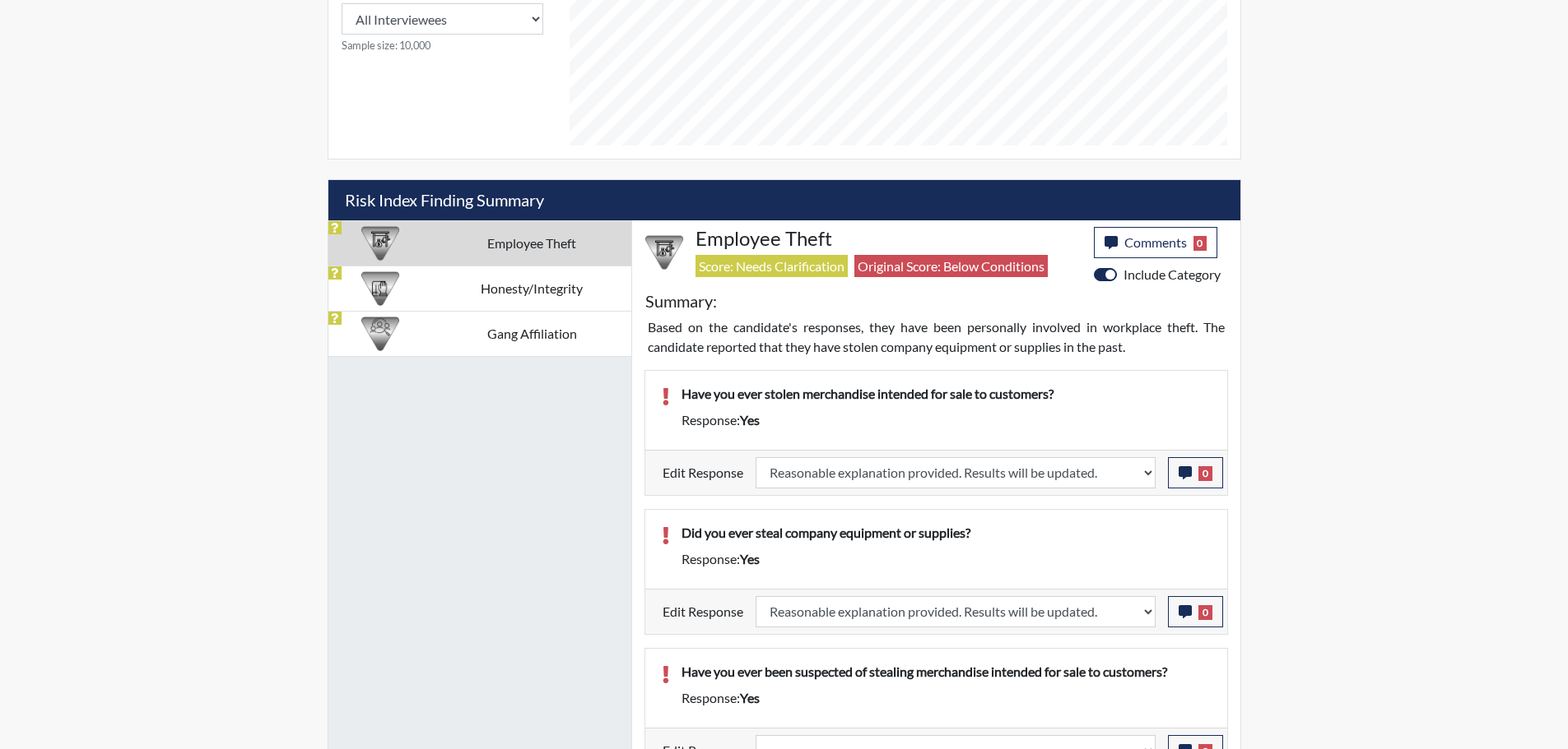
scroll to position [823, 0]
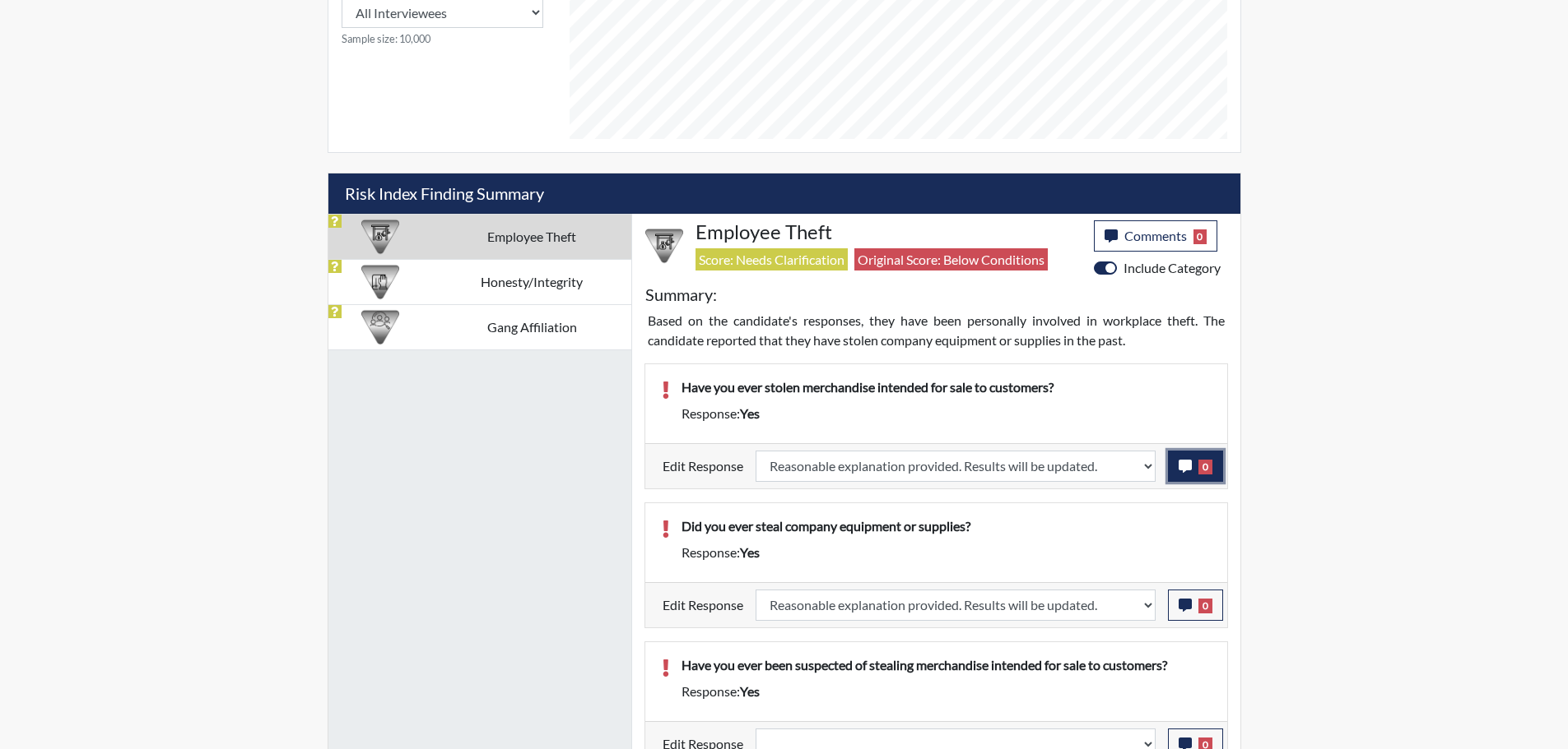
click at [1183, 467] on icon "button" at bounding box center [1186, 467] width 13 height 13
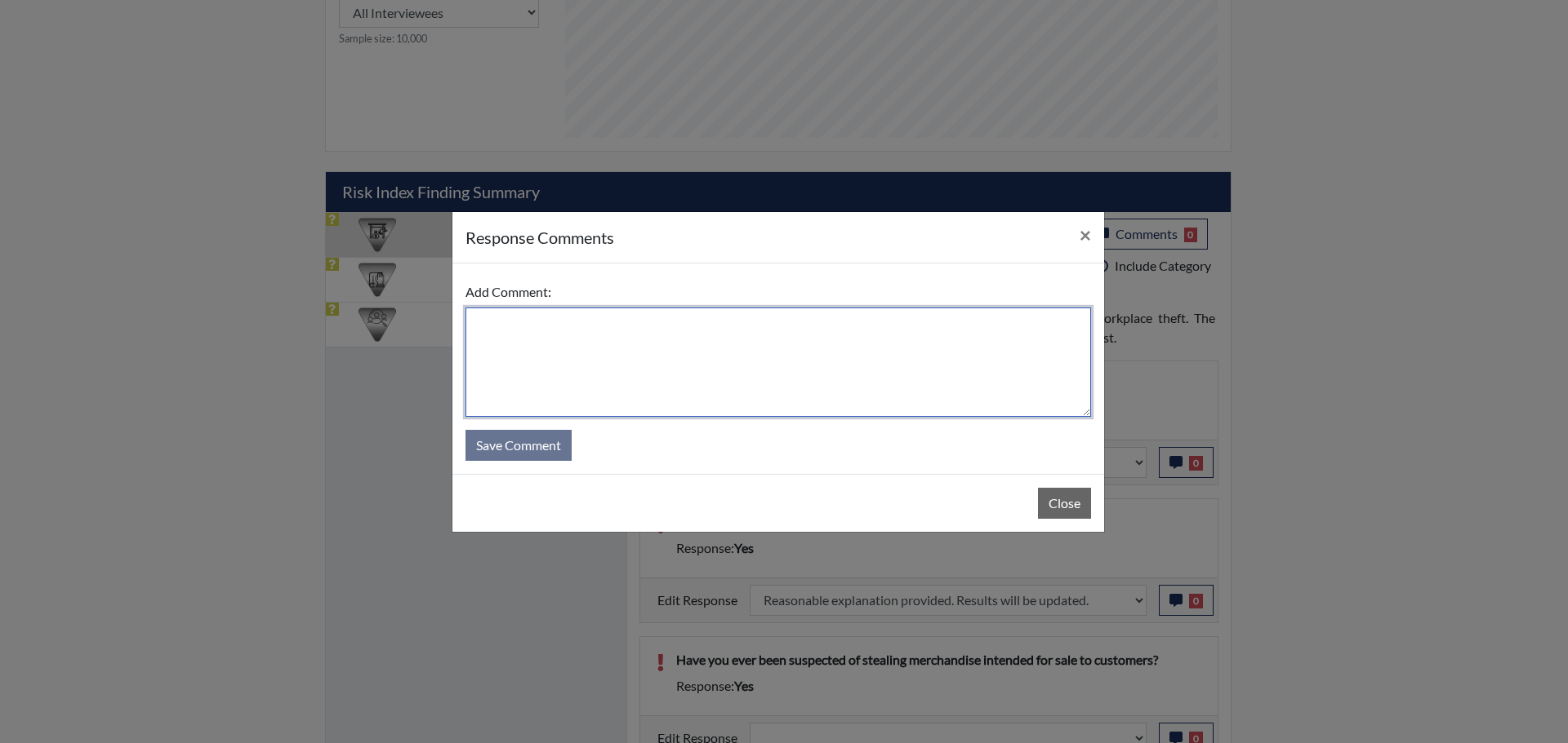
click at [714, 339] on textarea at bounding box center [778, 362] width 625 height 110
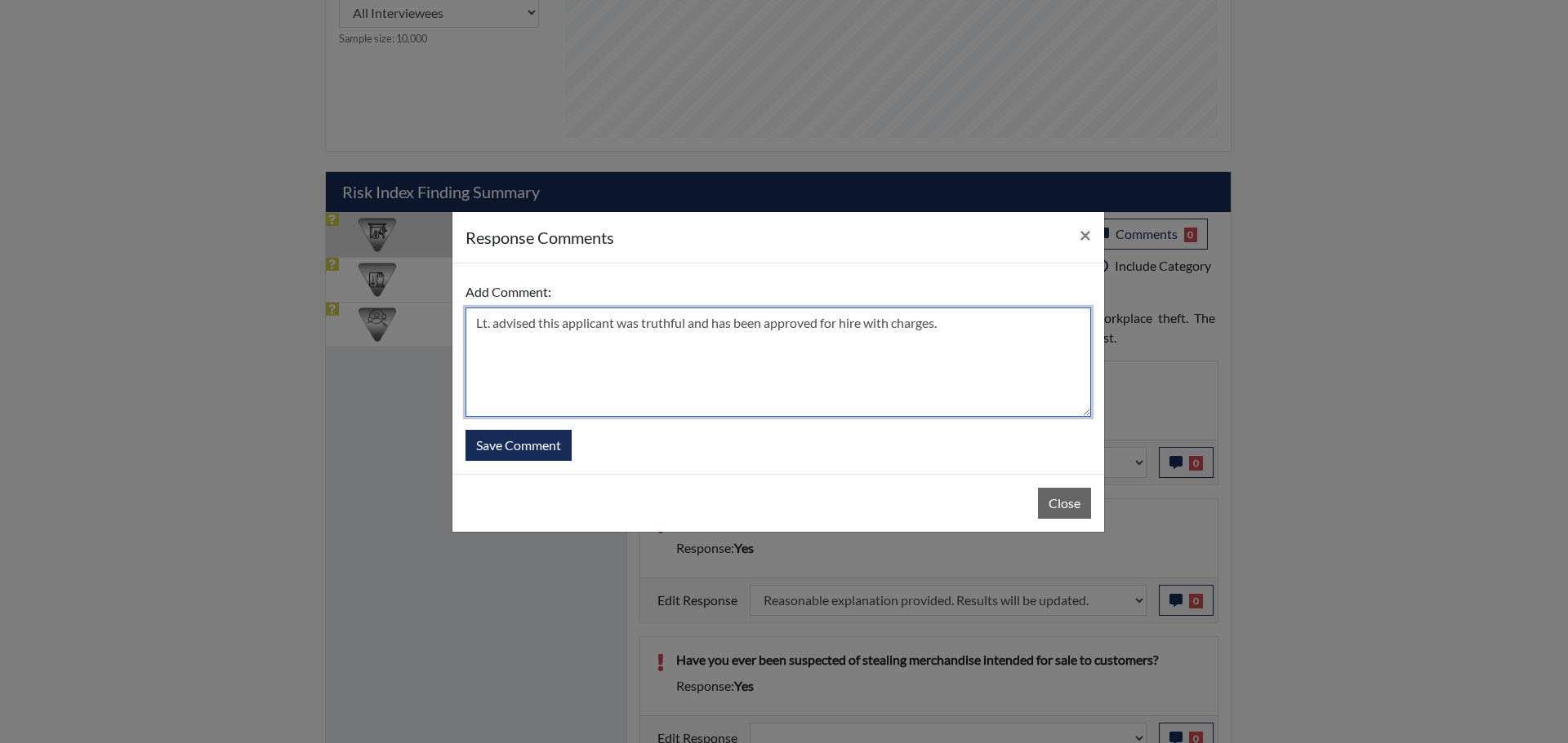
drag, startPoint x: 953, startPoint y: 327, endPoint x: 474, endPoint y: 338, distance: 479.1
click at [474, 338] on textarea "Lt. advised this applicant was truthful and has been approved for hire with cha…" at bounding box center [778, 362] width 625 height 110
type textarea "Lt. advised this applicant was truthful and has been approved for hire with cha…"
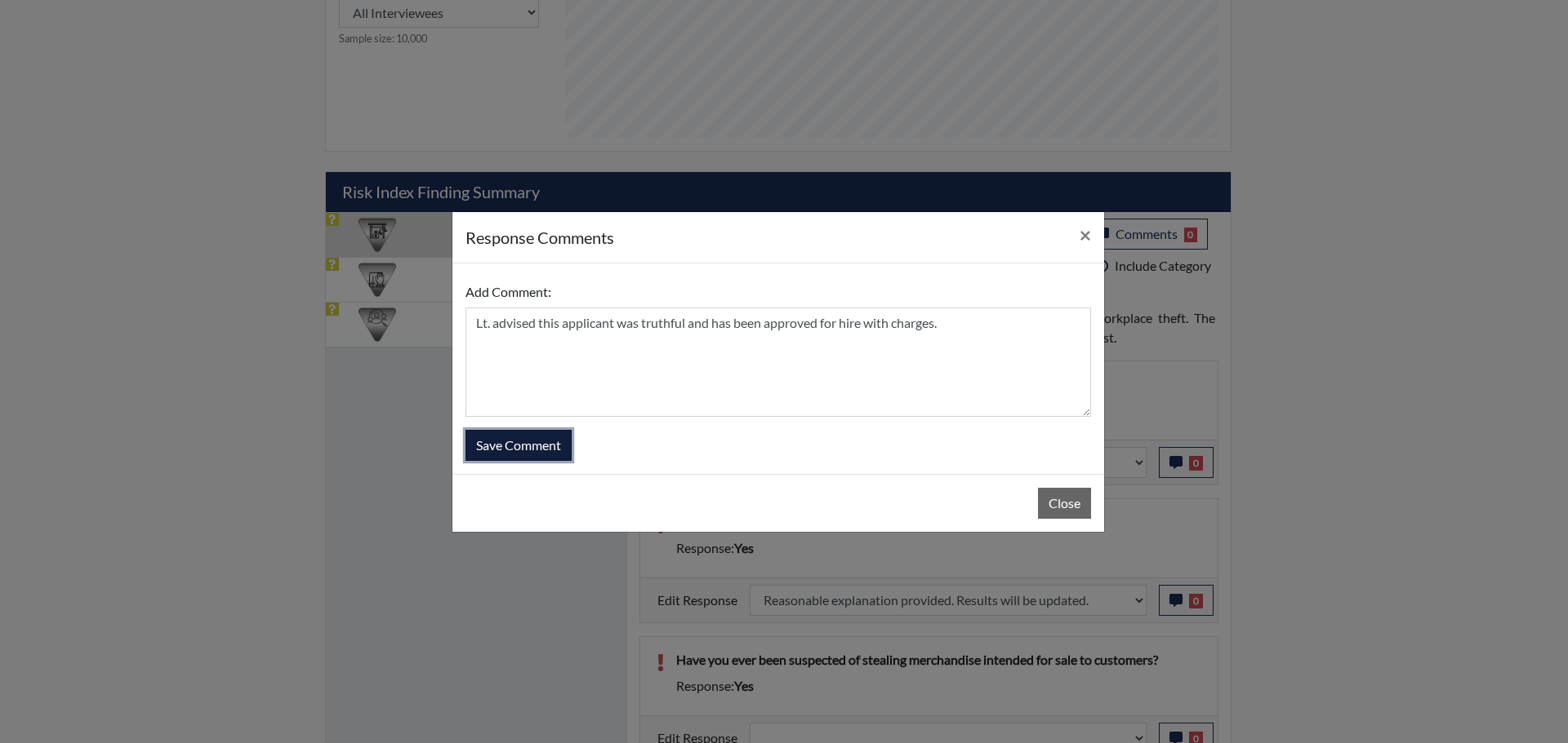
click at [533, 445] on button "Save Comment" at bounding box center [518, 445] width 106 height 31
select select
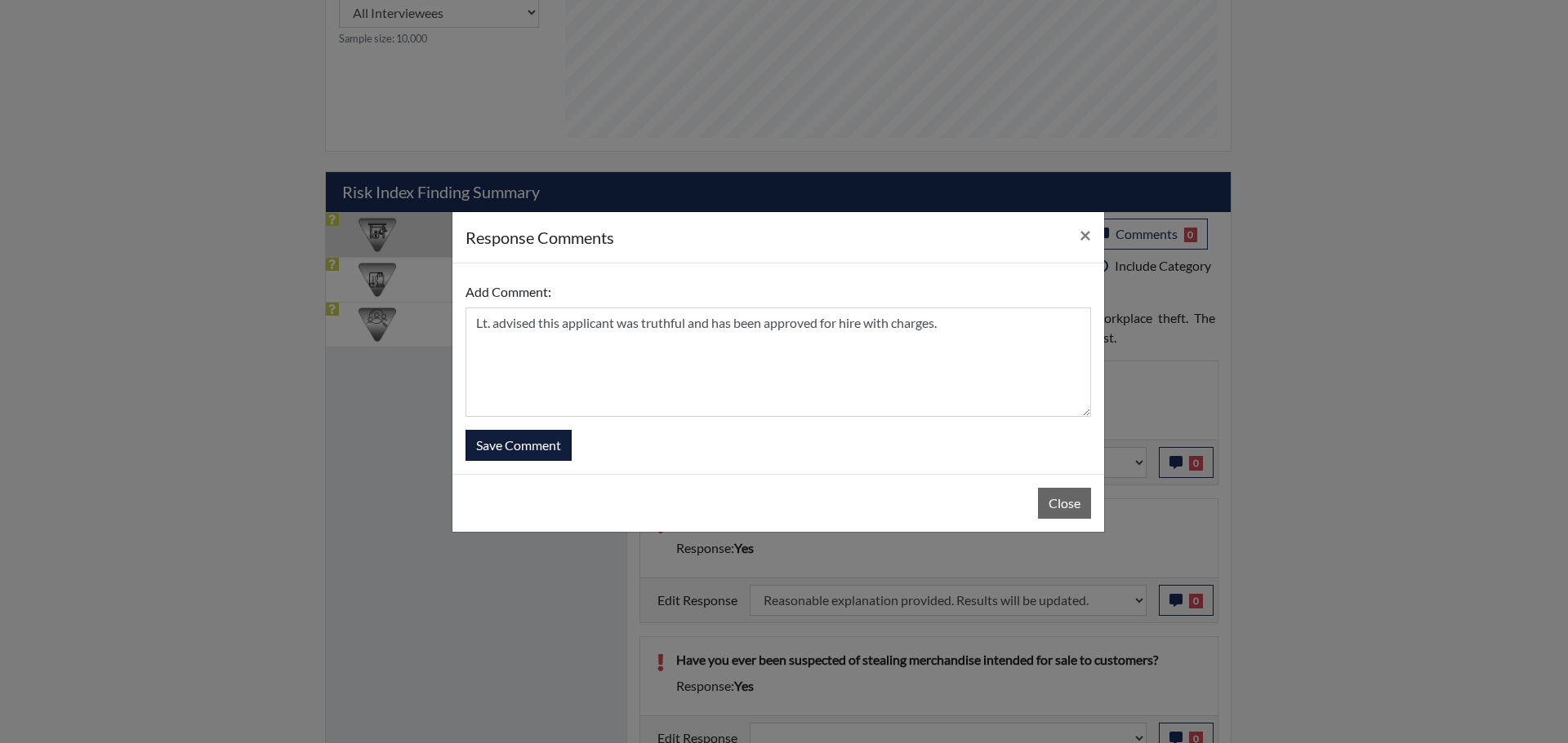
select select
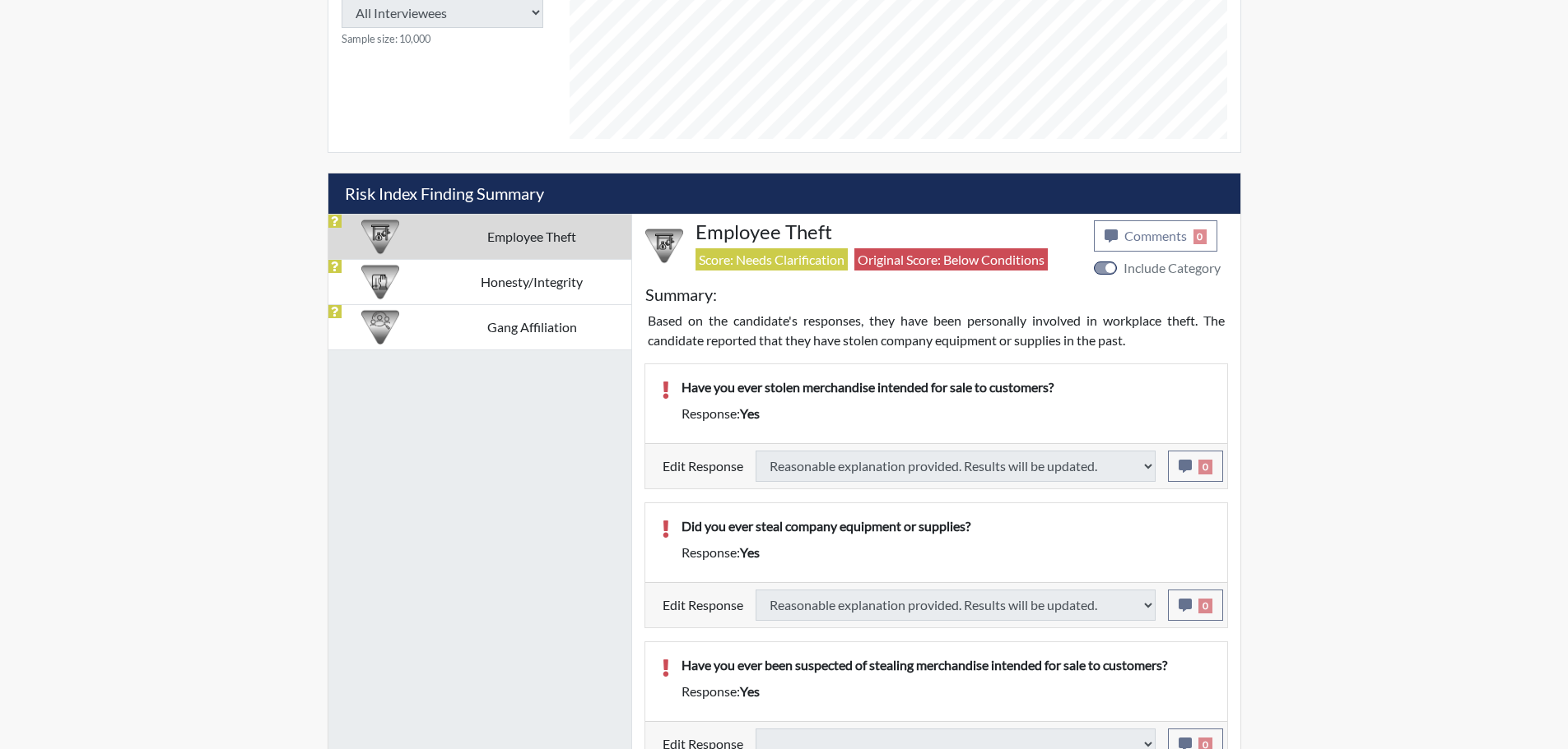
select select
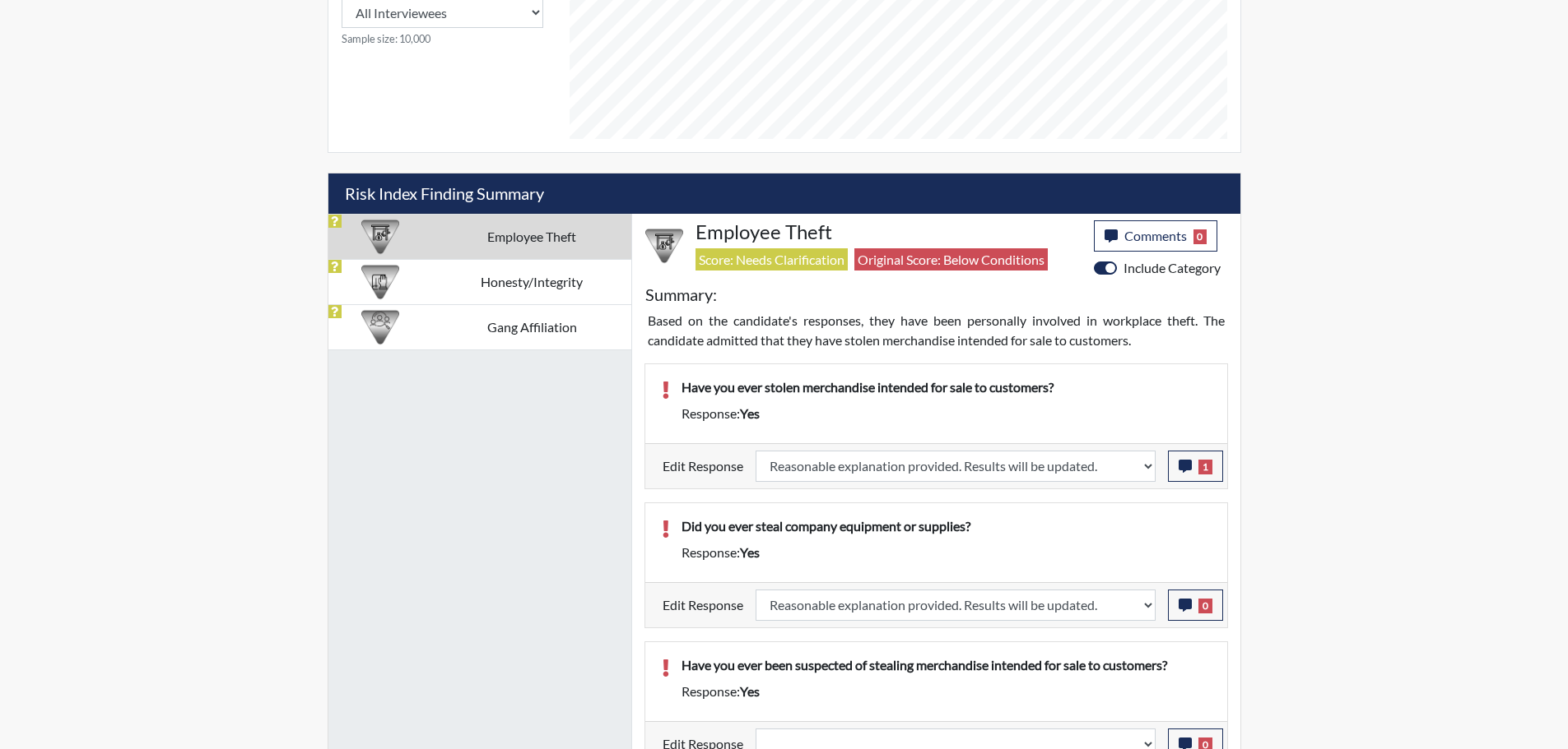
scroll to position [273, 684]
click at [1186, 605] on icon "button" at bounding box center [1186, 606] width 13 height 13
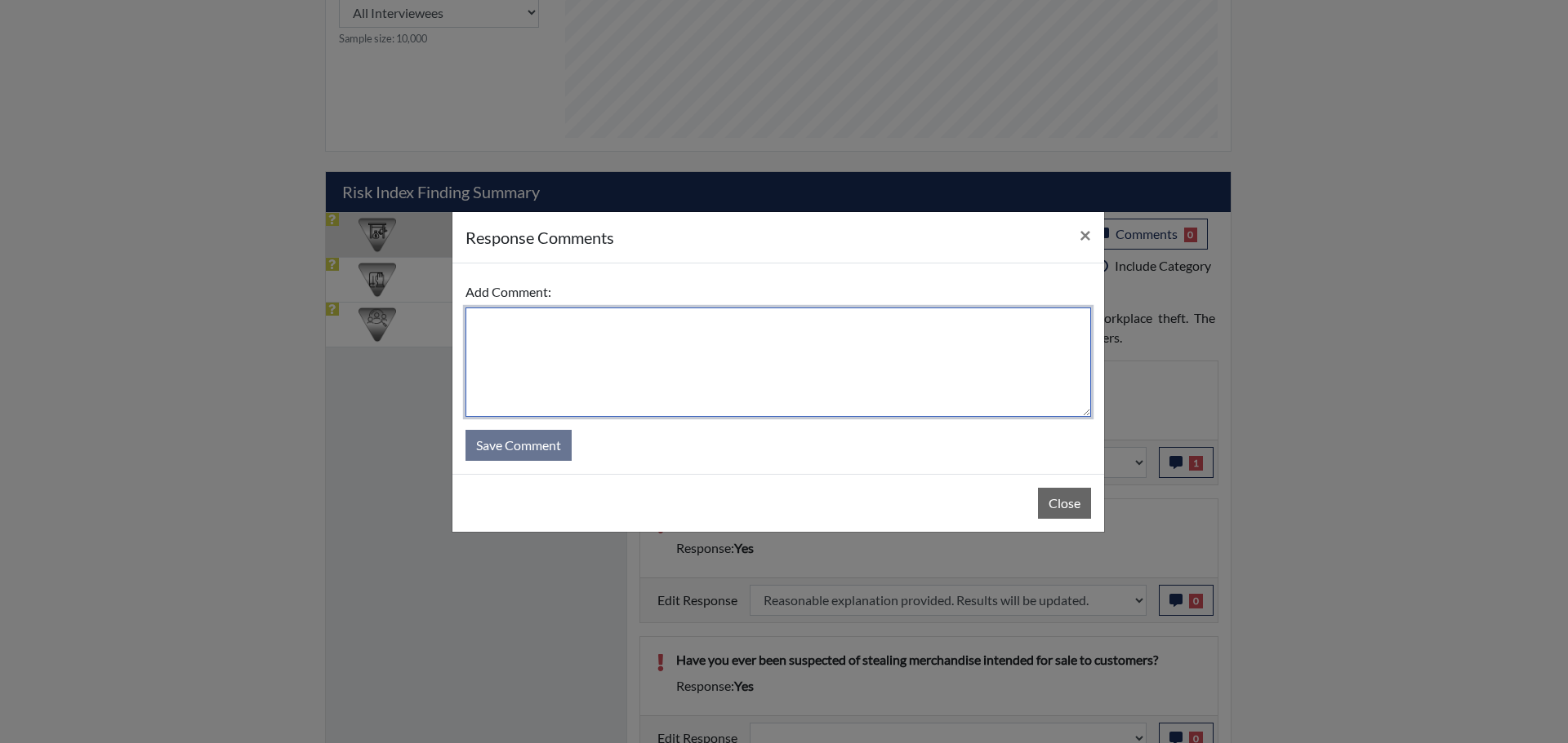
paste textarea "Lt. advised this applicant was truthful and has been approved for hire with cha…"
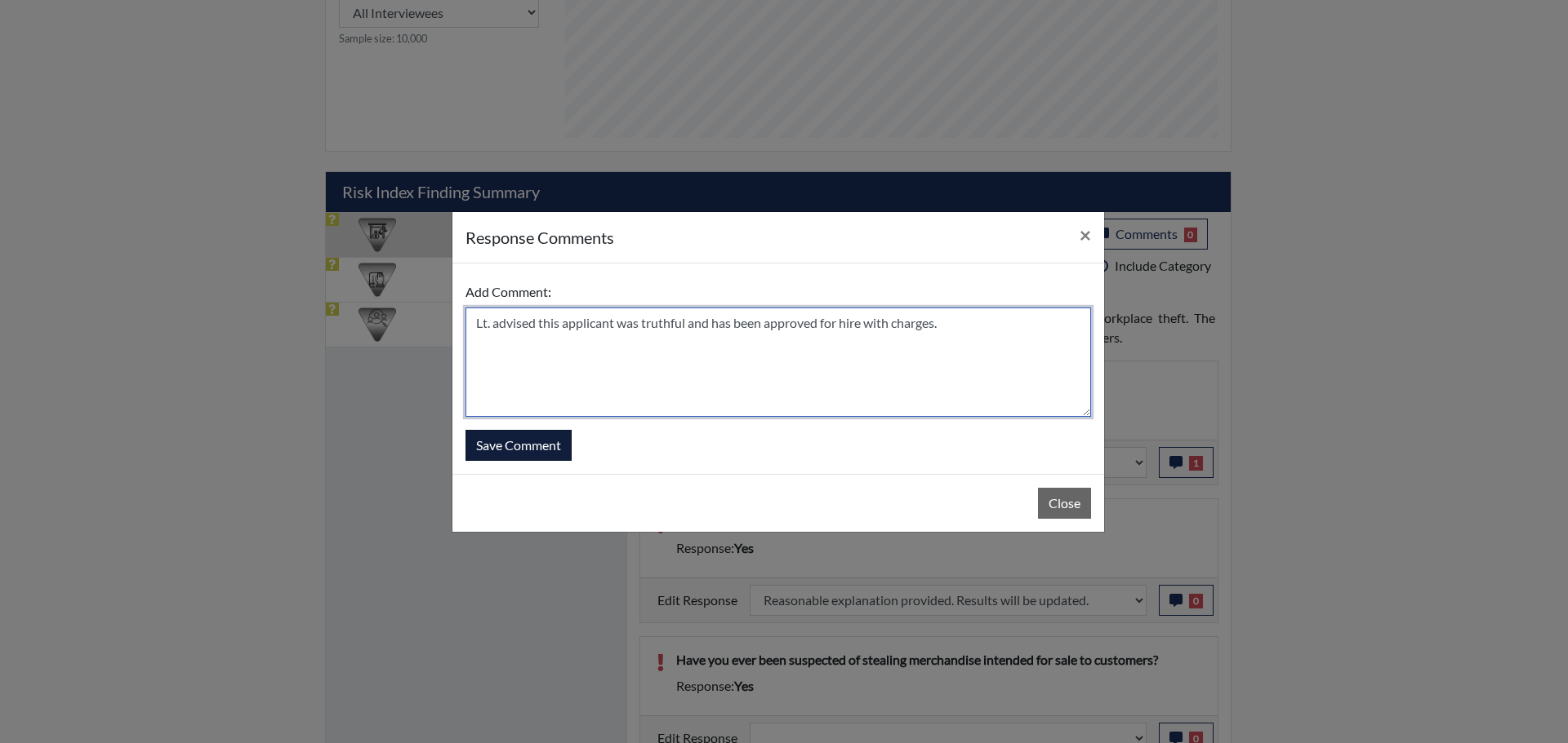
type textarea "Lt. advised this applicant was truthful and has been approved for hire with cha…"
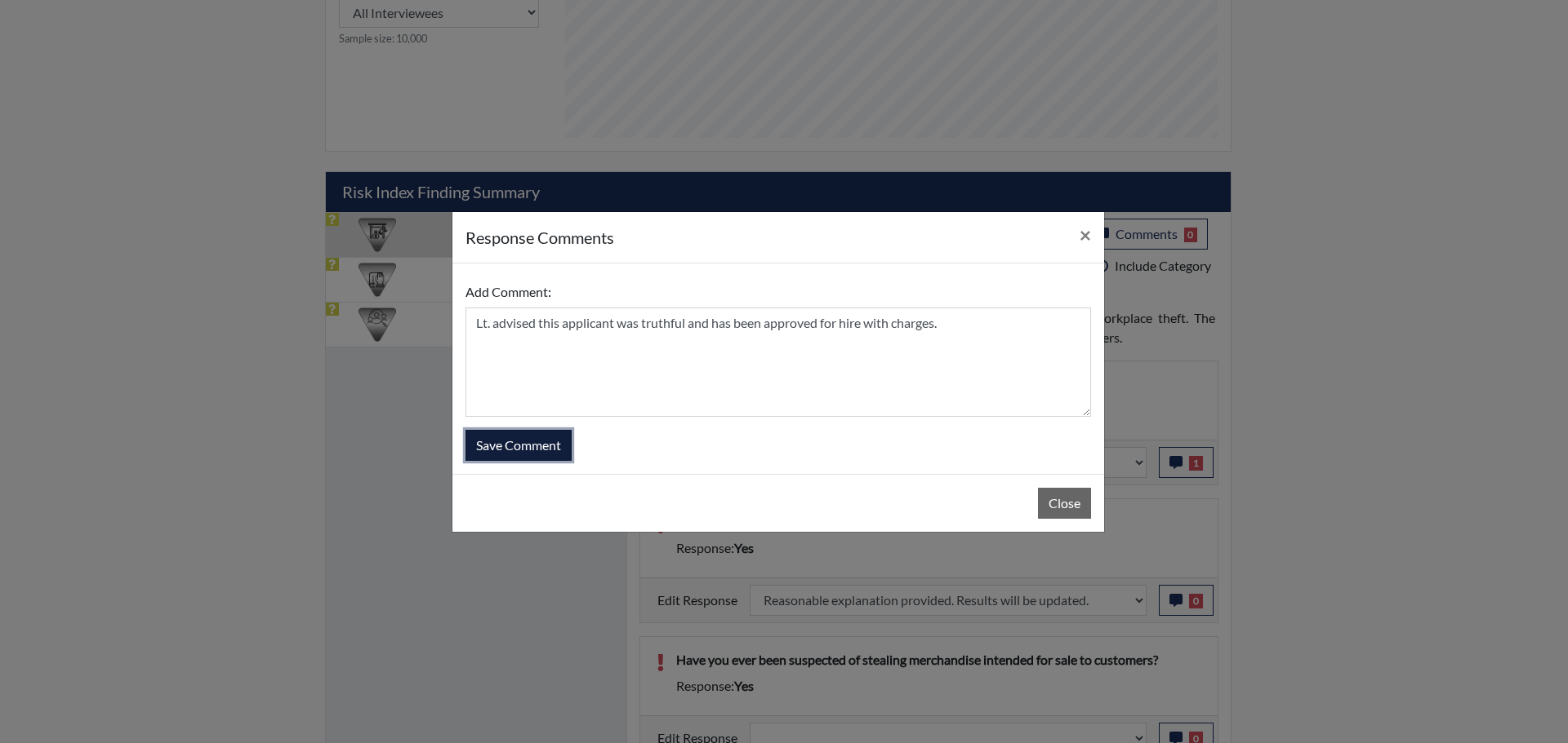
drag, startPoint x: 543, startPoint y: 446, endPoint x: 615, endPoint y: 446, distance: 72.0
click at [544, 446] on button "Save Comment" at bounding box center [518, 445] width 106 height 31
select select
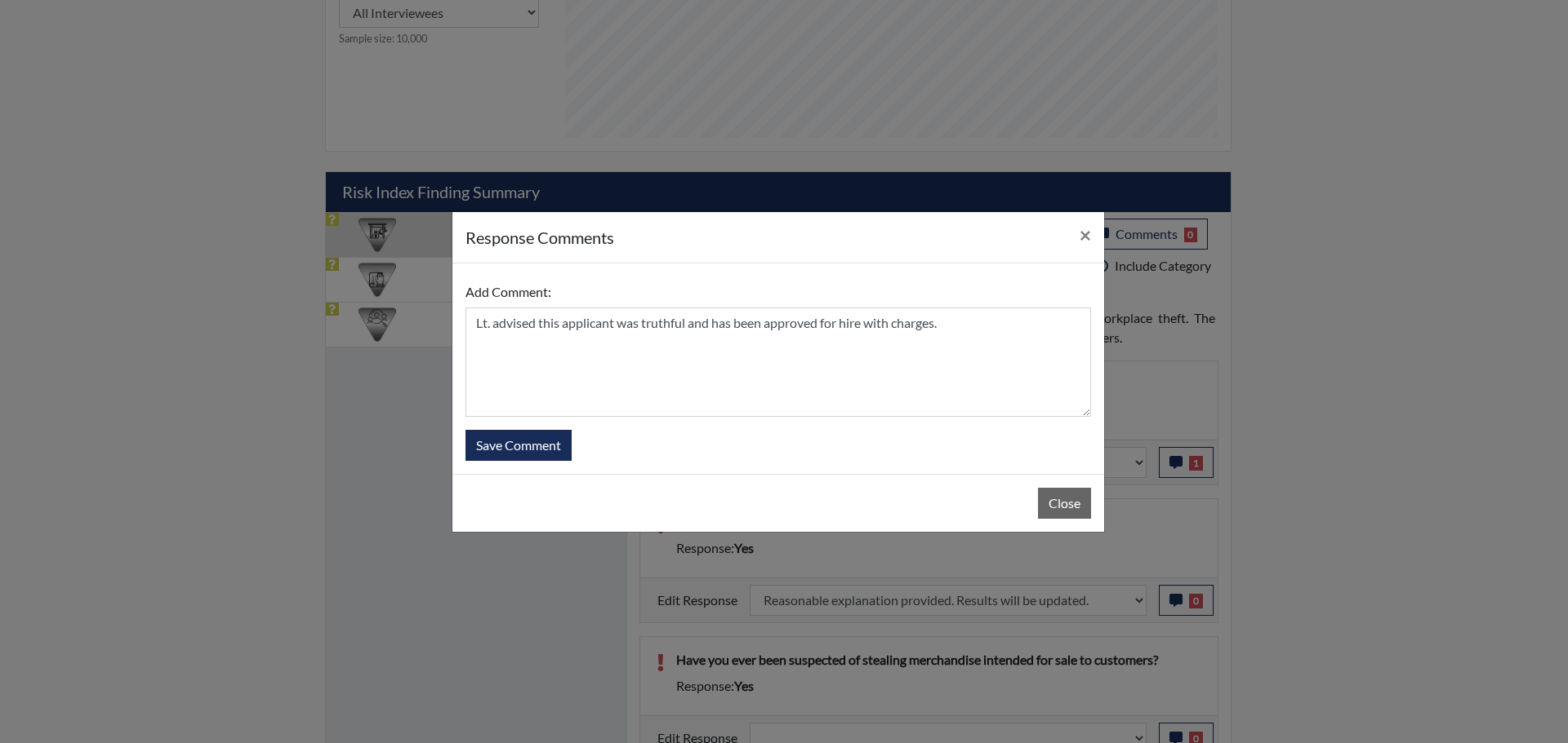
select select
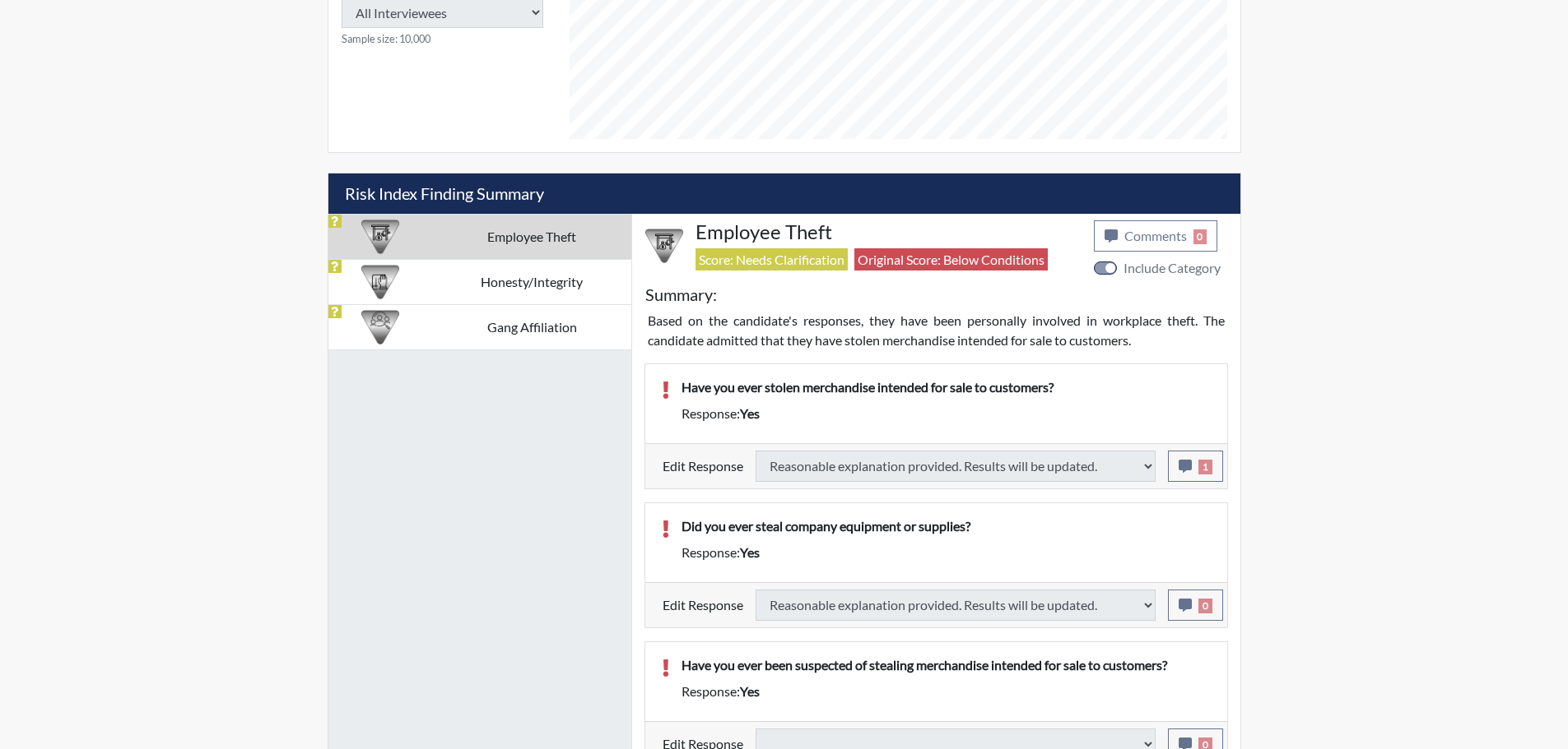
select select
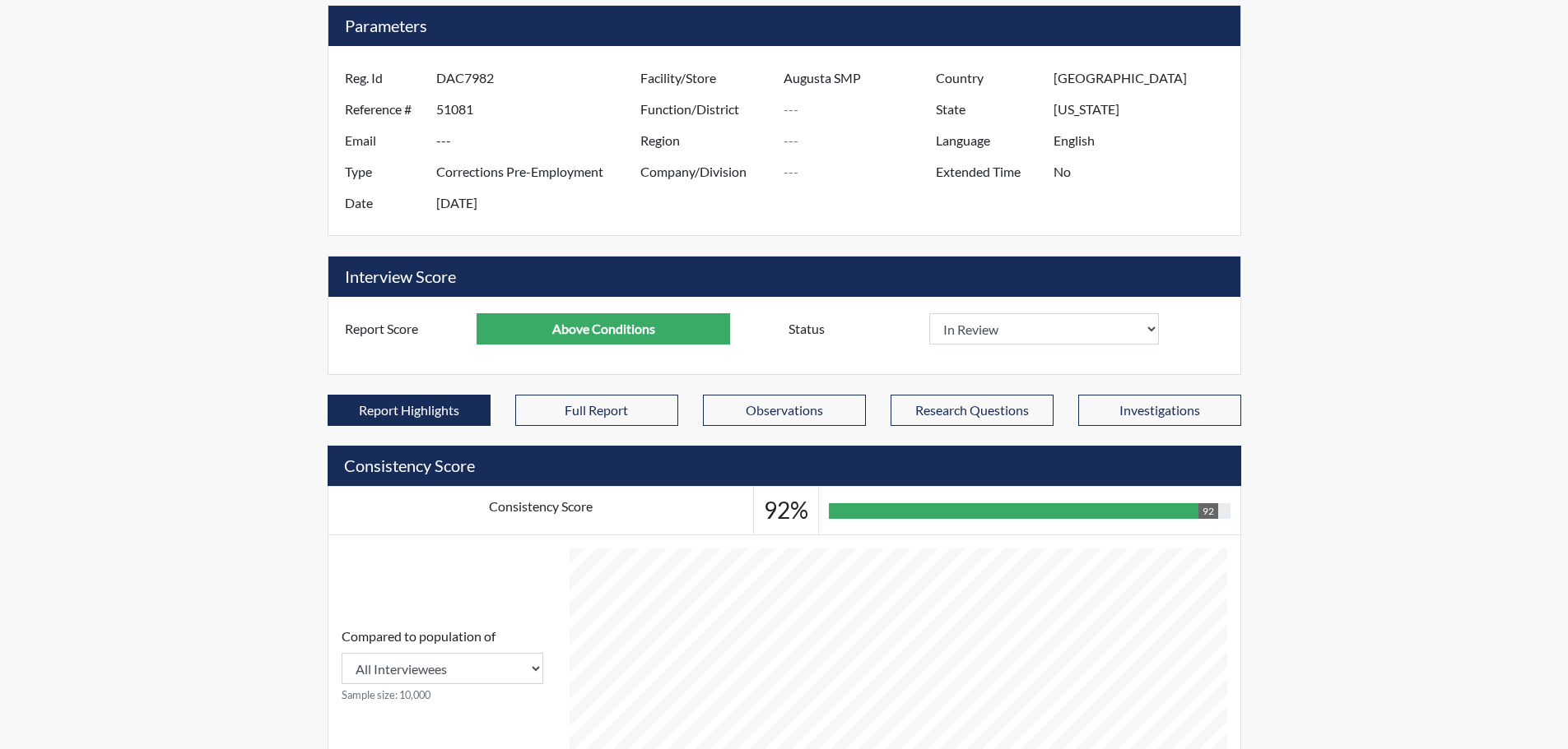
scroll to position [0, 0]
